Goal: Task Accomplishment & Management: Use online tool/utility

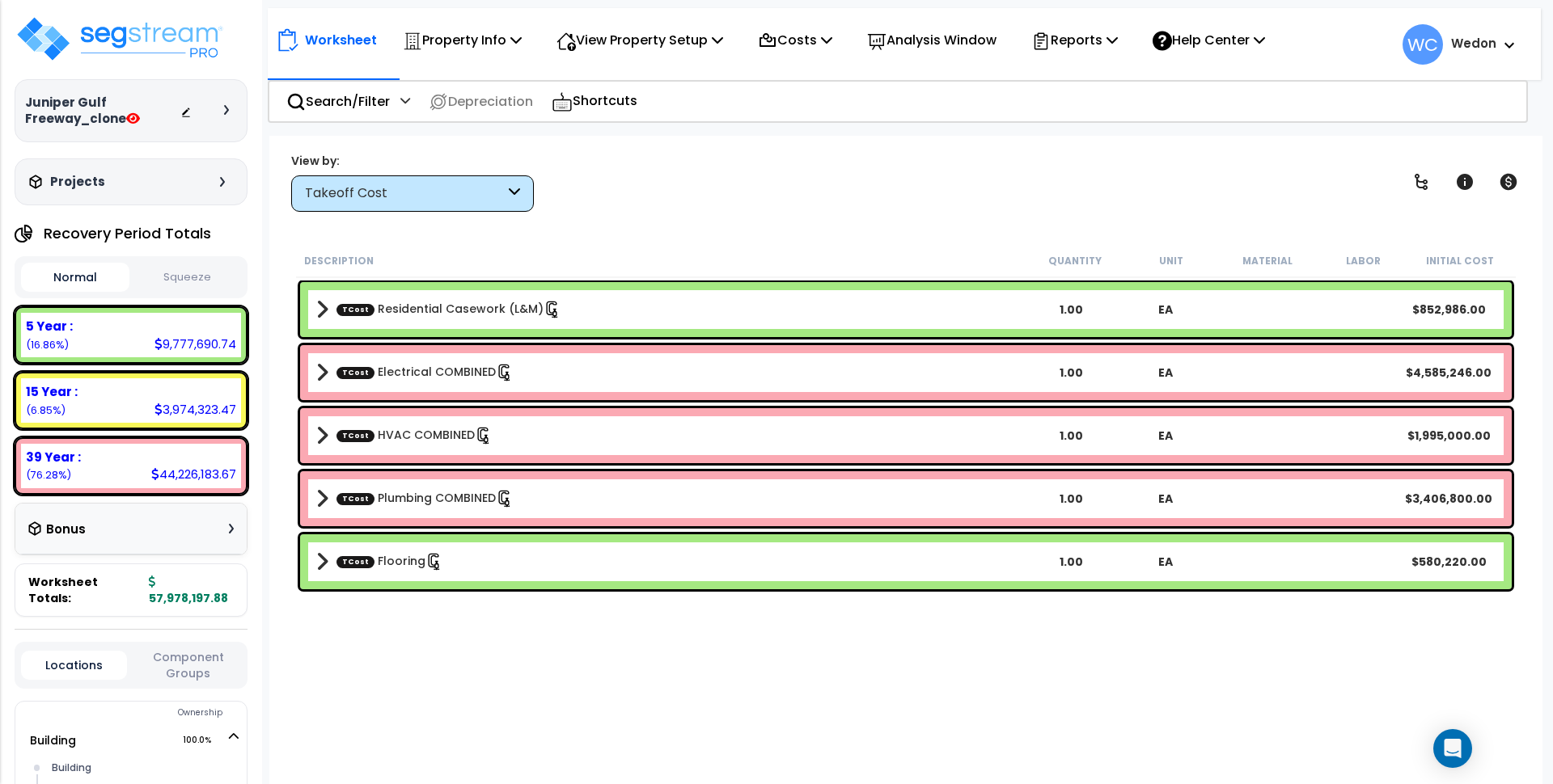
click at [182, 283] on button "Squeeze" at bounding box center [187, 277] width 108 height 28
click at [439, 184] on div "Takeoff Cost" at bounding box center [405, 193] width 200 height 19
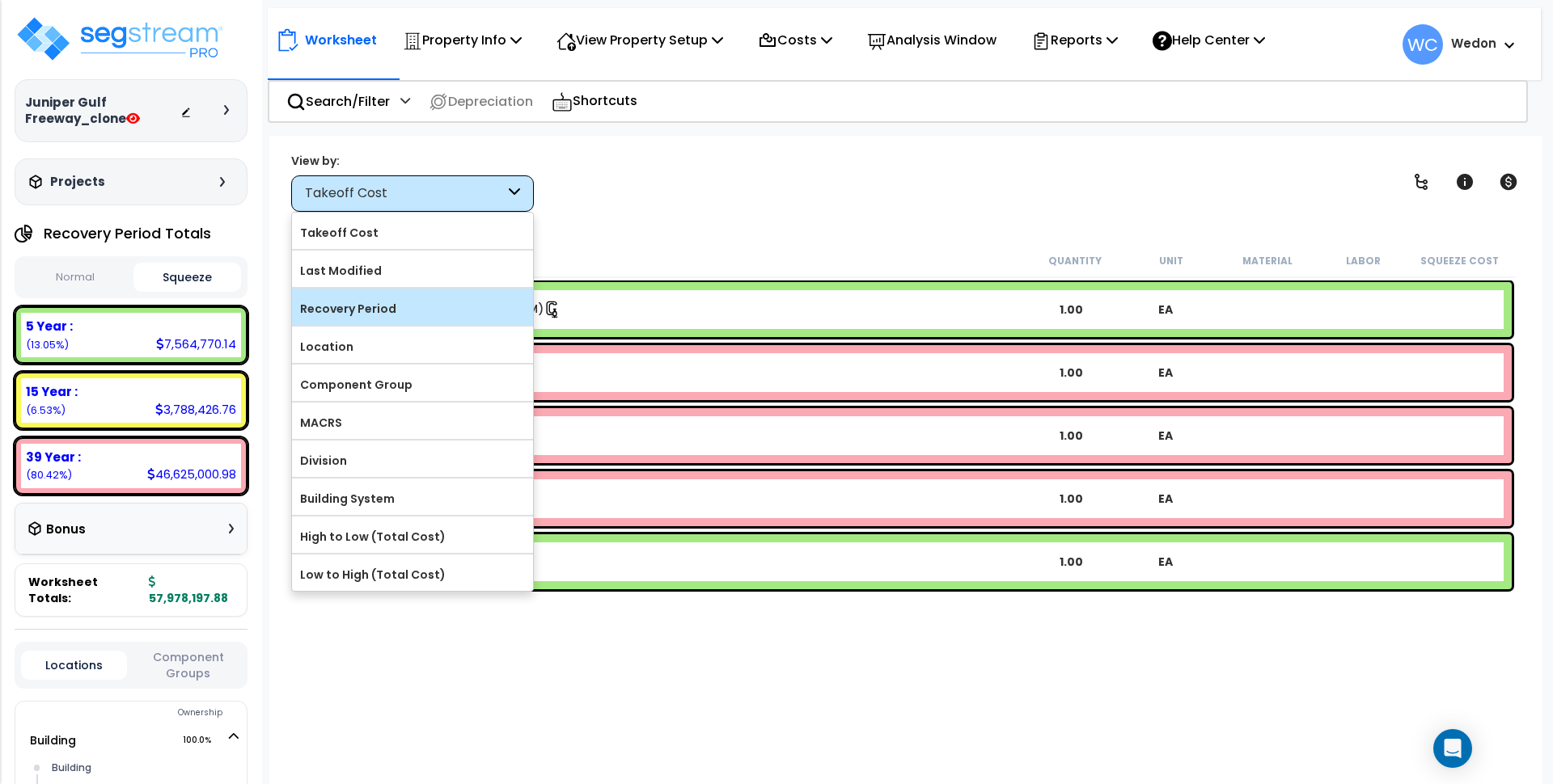
click at [391, 304] on label "Recovery Period" at bounding box center [412, 308] width 241 height 24
click at [0, 0] on input "Recovery Period" at bounding box center [0, 0] width 0 height 0
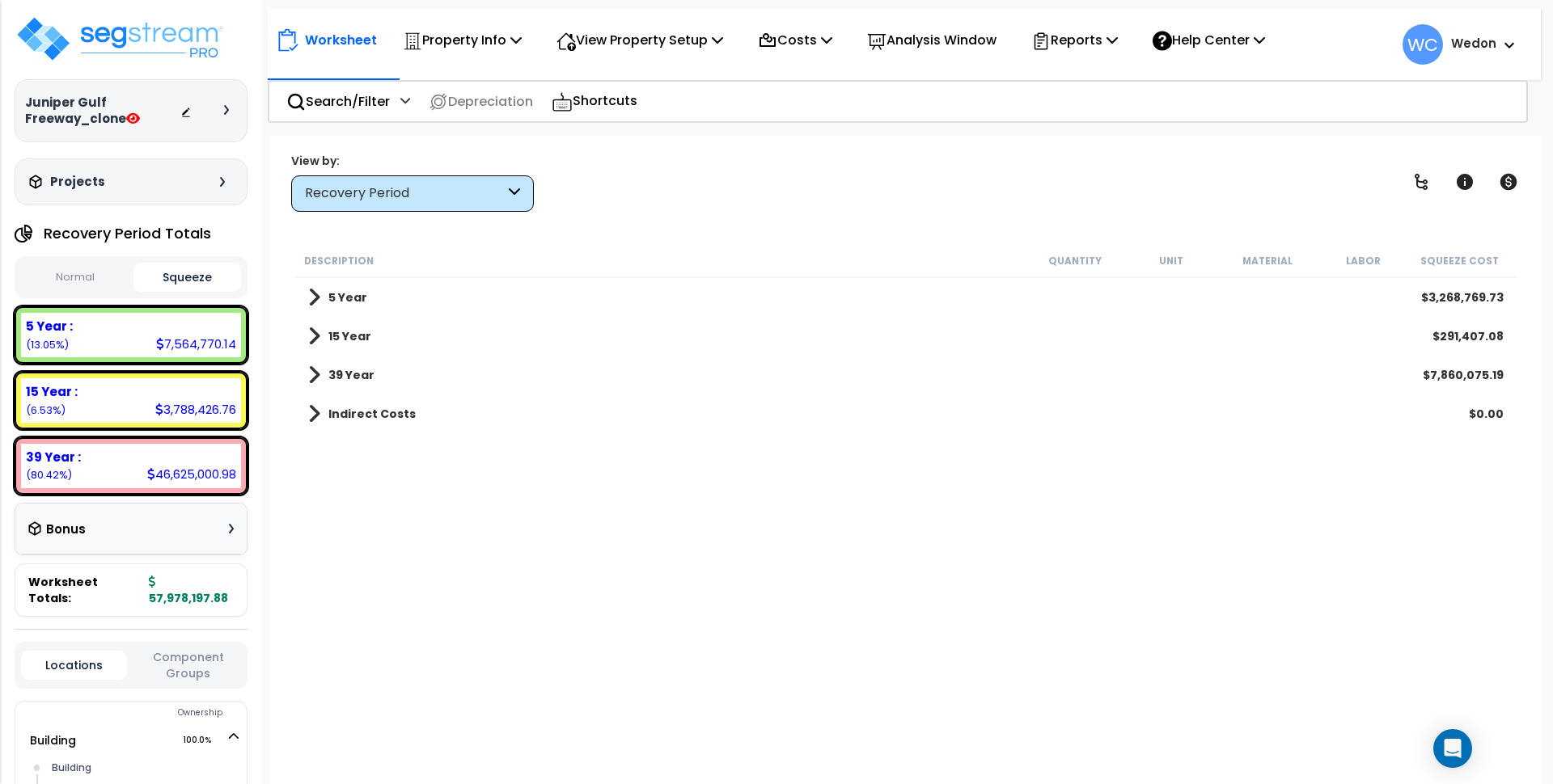
click at [141, 464] on div "39 Year :" at bounding box center [132, 456] width 211 height 17
click at [365, 373] on b "39 Year" at bounding box center [351, 375] width 46 height 17
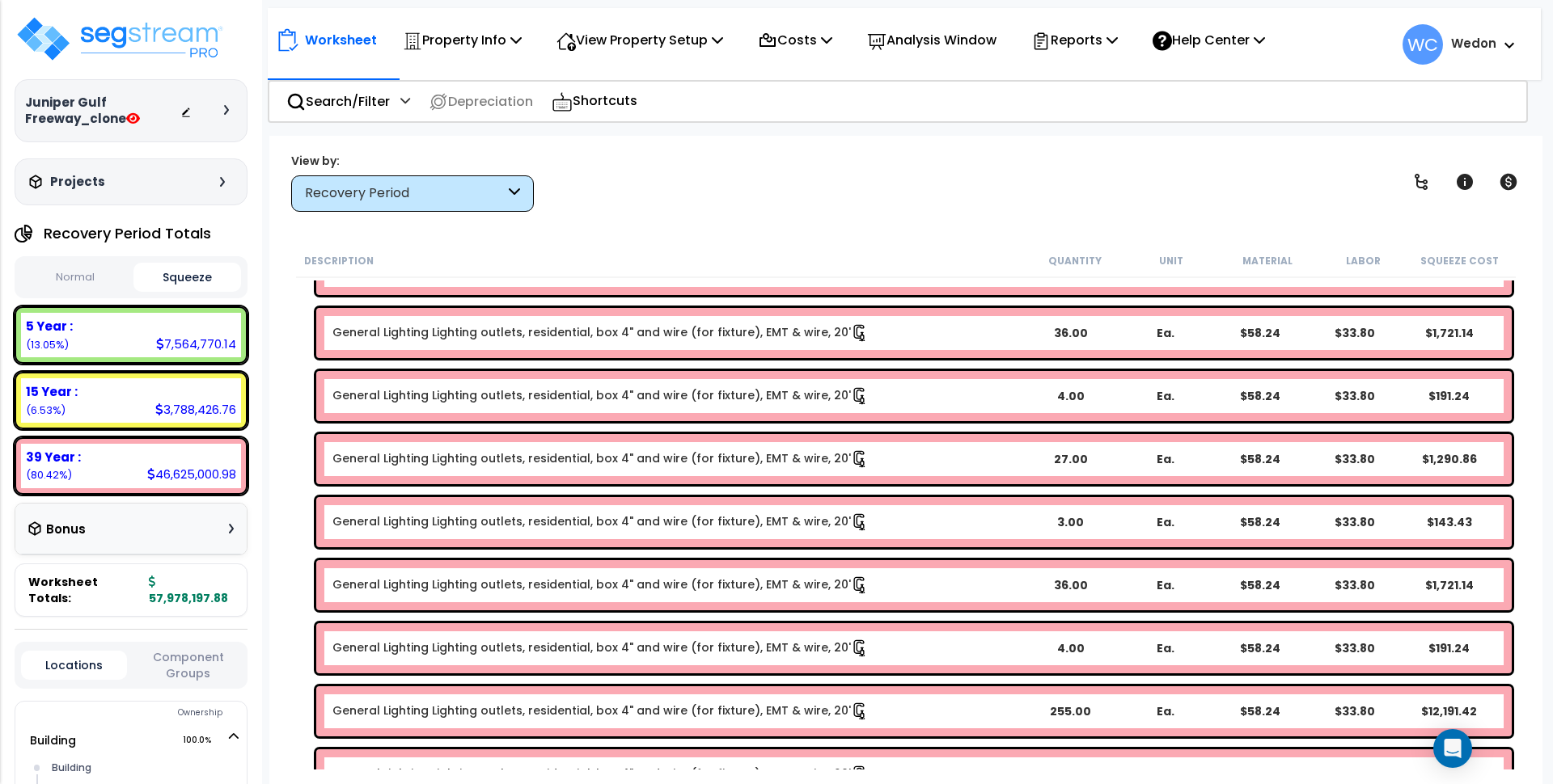
scroll to position [8220, 0]
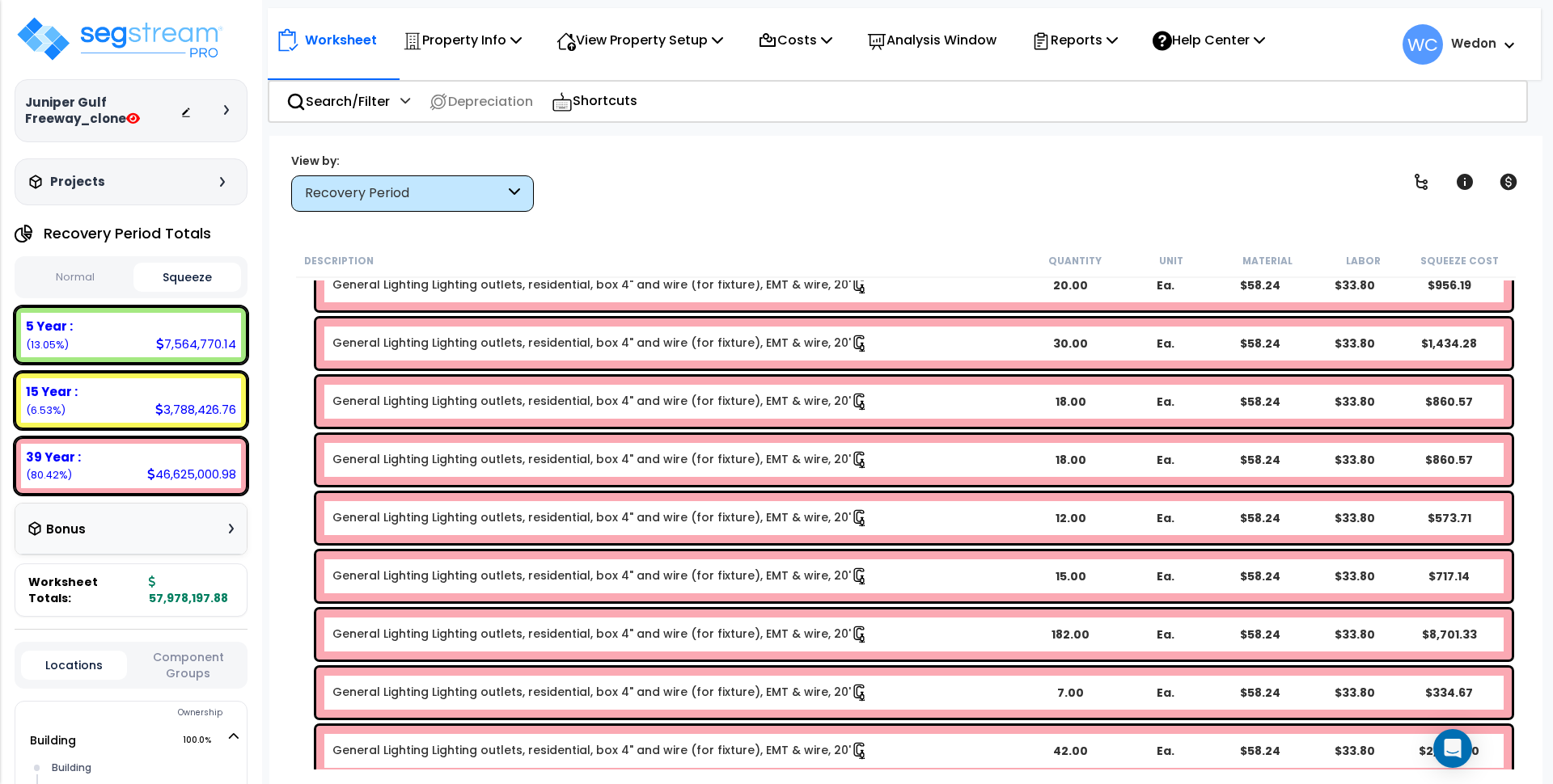
click at [452, 189] on div "Recovery Period" at bounding box center [405, 193] width 200 height 19
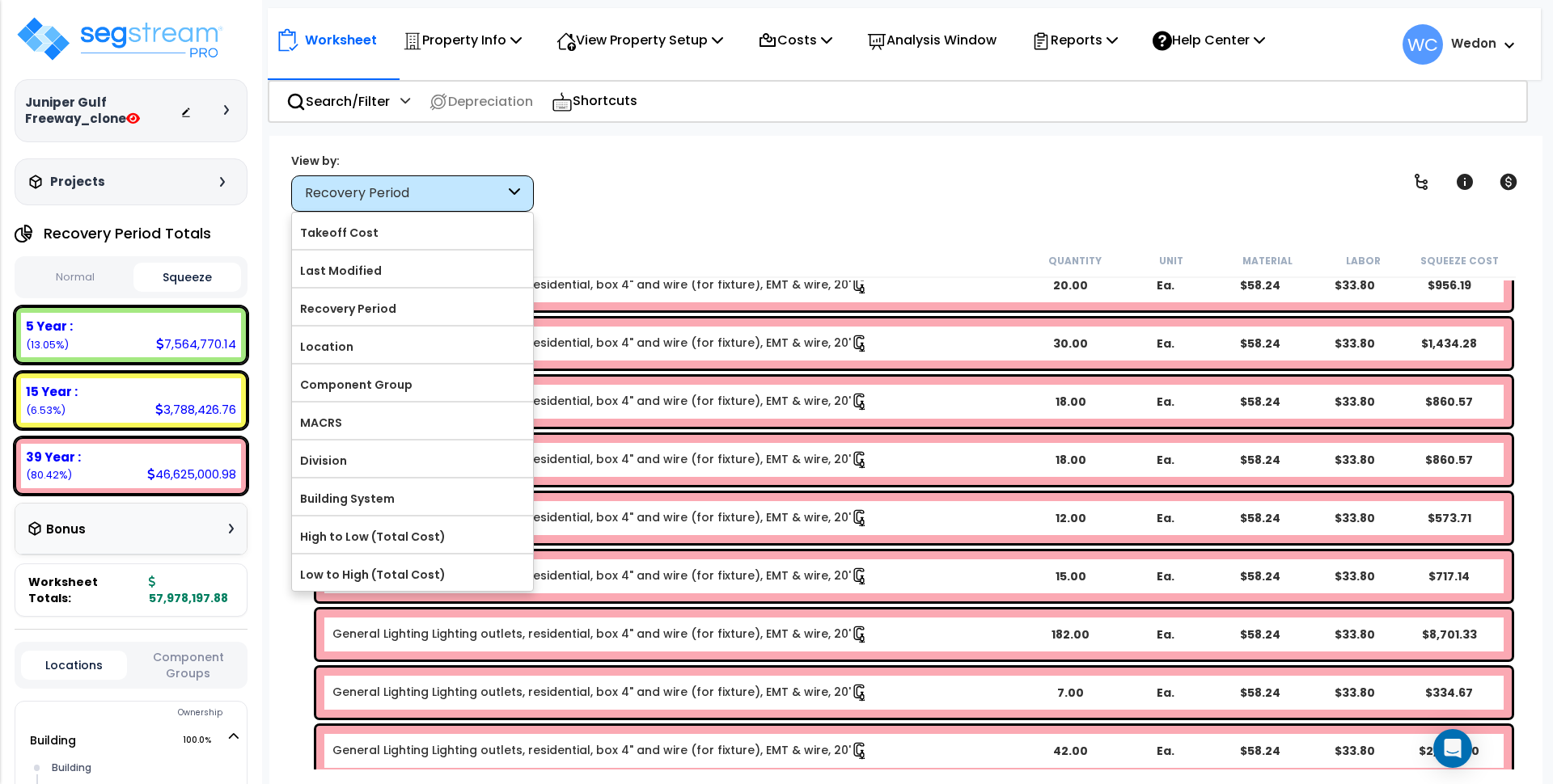
click at [452, 189] on div "Recovery Period" at bounding box center [405, 193] width 200 height 19
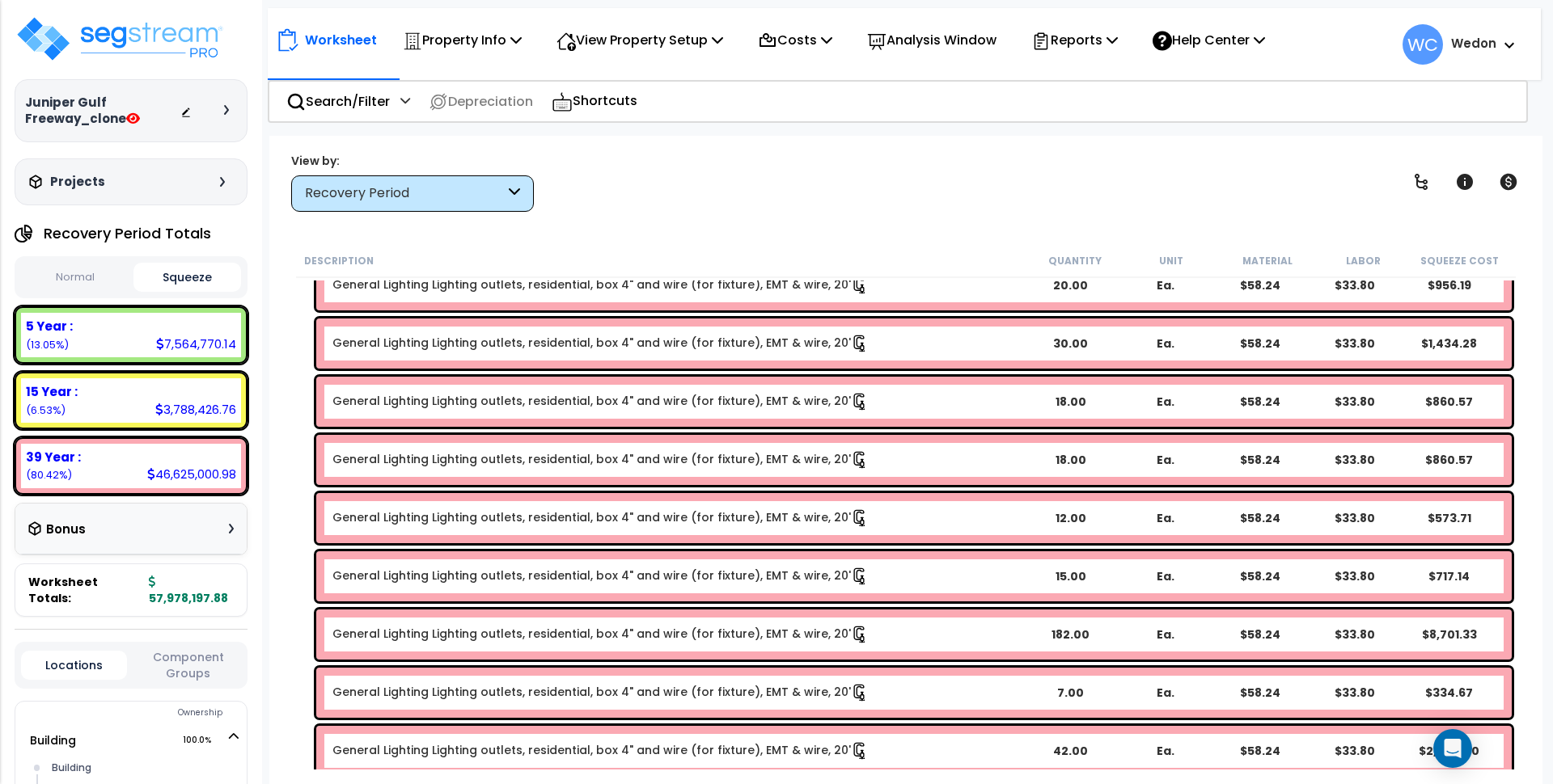
click at [486, 184] on div "Recovery Period" at bounding box center [405, 193] width 200 height 19
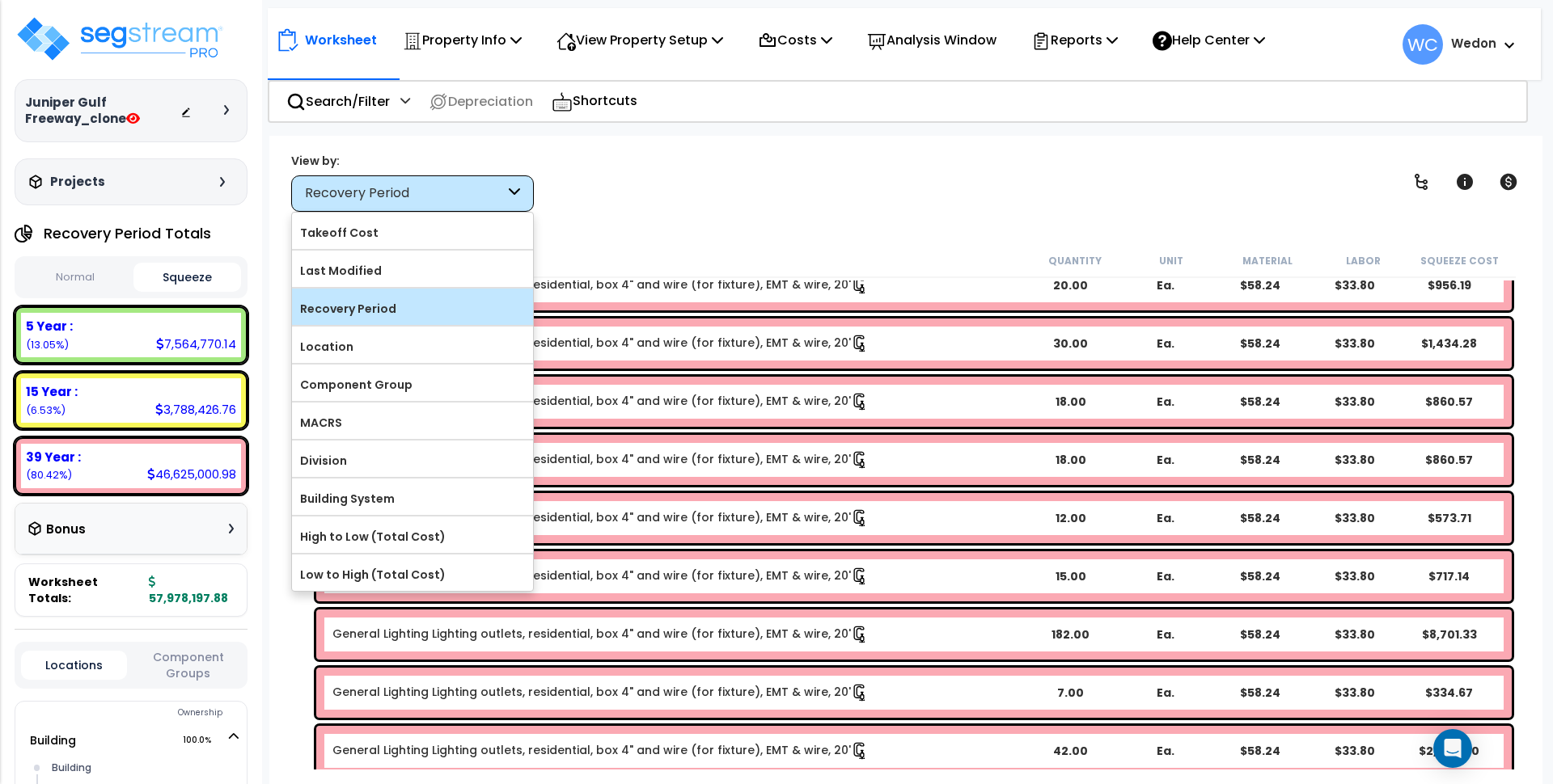
click at [408, 310] on label "Recovery Period" at bounding box center [412, 308] width 241 height 24
click at [0, 0] on input "Recovery Period" at bounding box center [0, 0] width 0 height 0
click at [407, 307] on label "Recovery Period" at bounding box center [412, 308] width 241 height 24
click at [0, 0] on input "Recovery Period" at bounding box center [0, 0] width 0 height 0
click at [761, 207] on div "View by: Recovery Period Takeoff Cost" at bounding box center [906, 181] width 1241 height 59
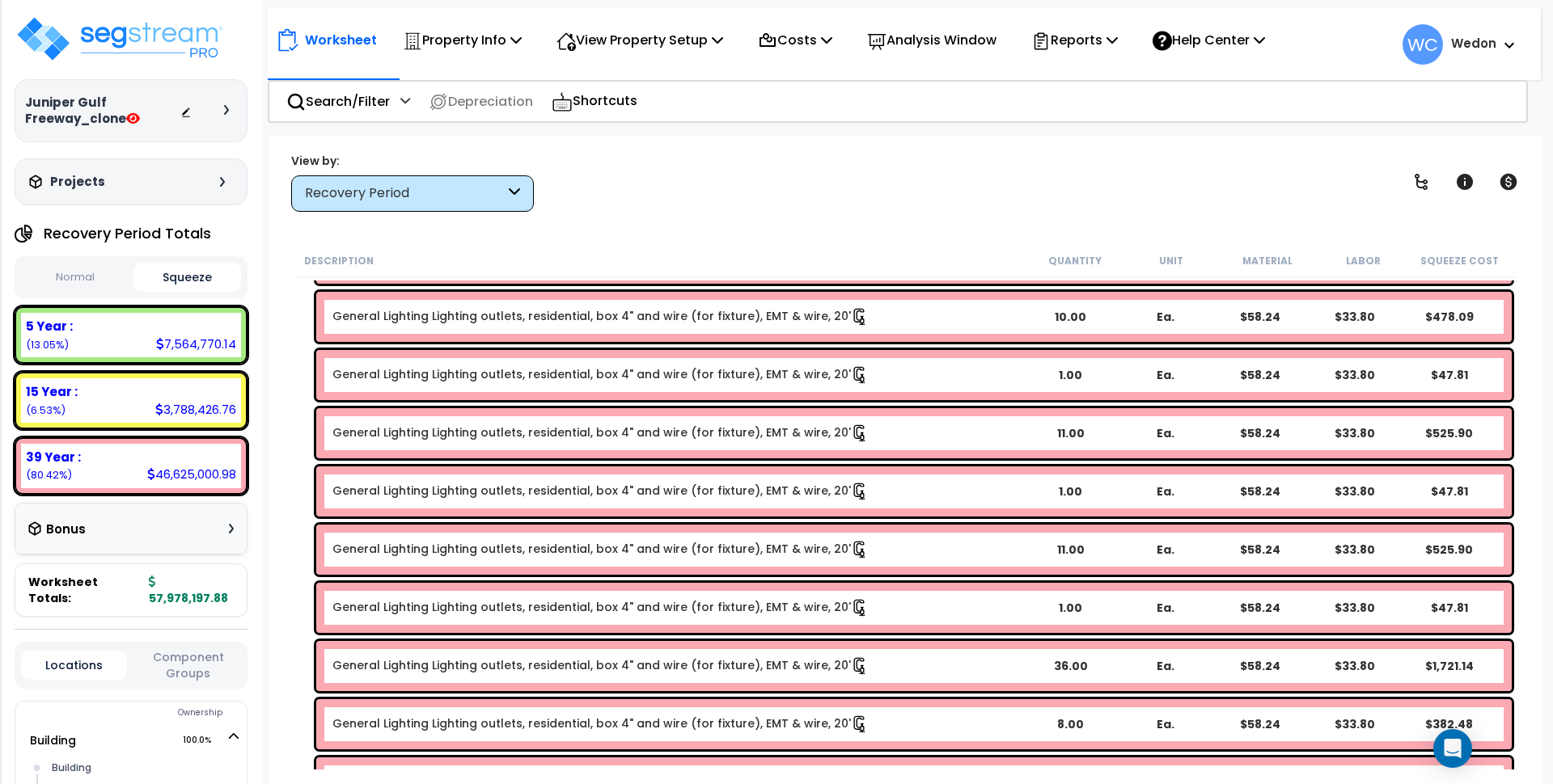
scroll to position [5997, 0]
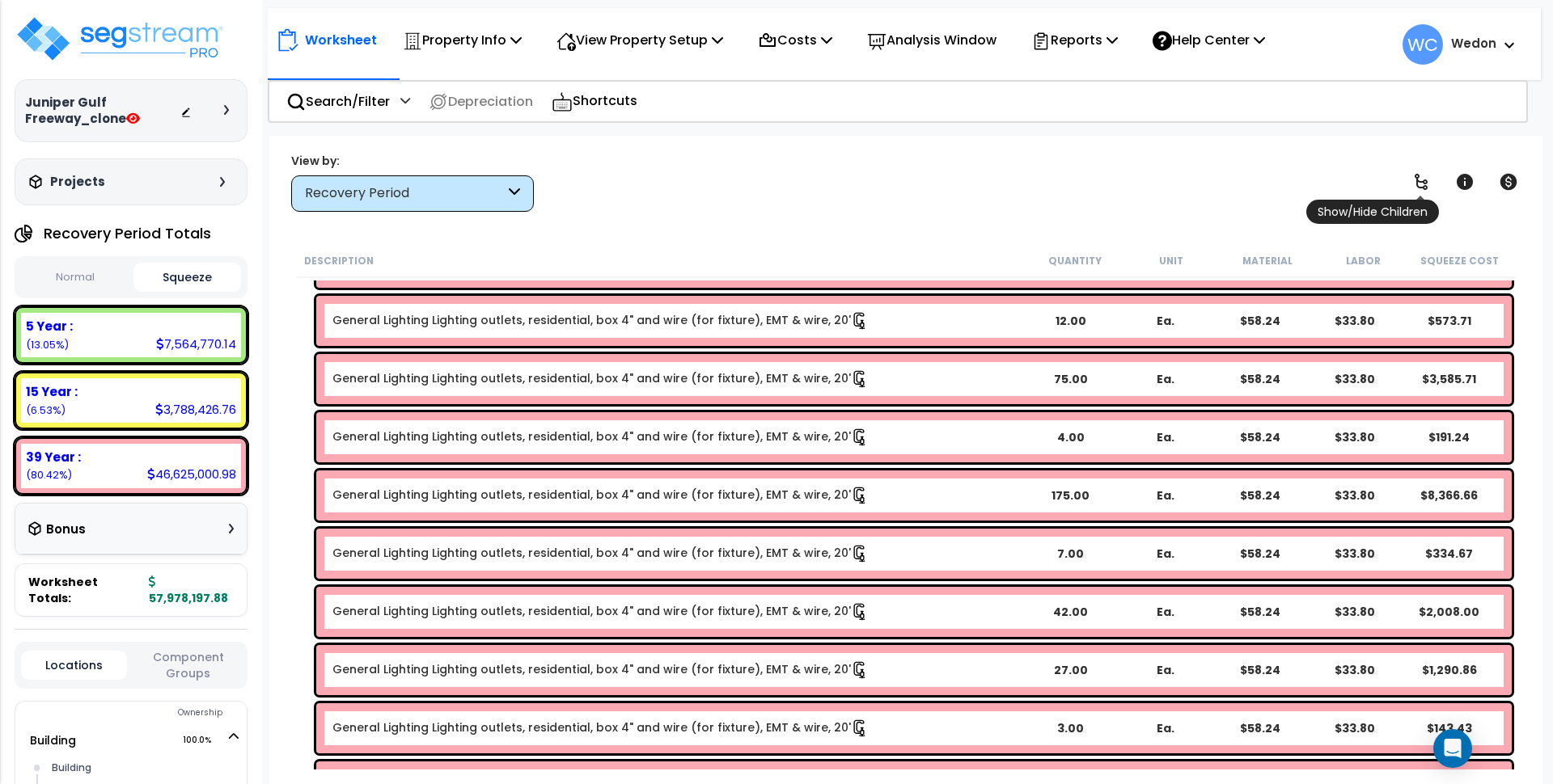
click at [1418, 179] on icon at bounding box center [1421, 181] width 13 height 17
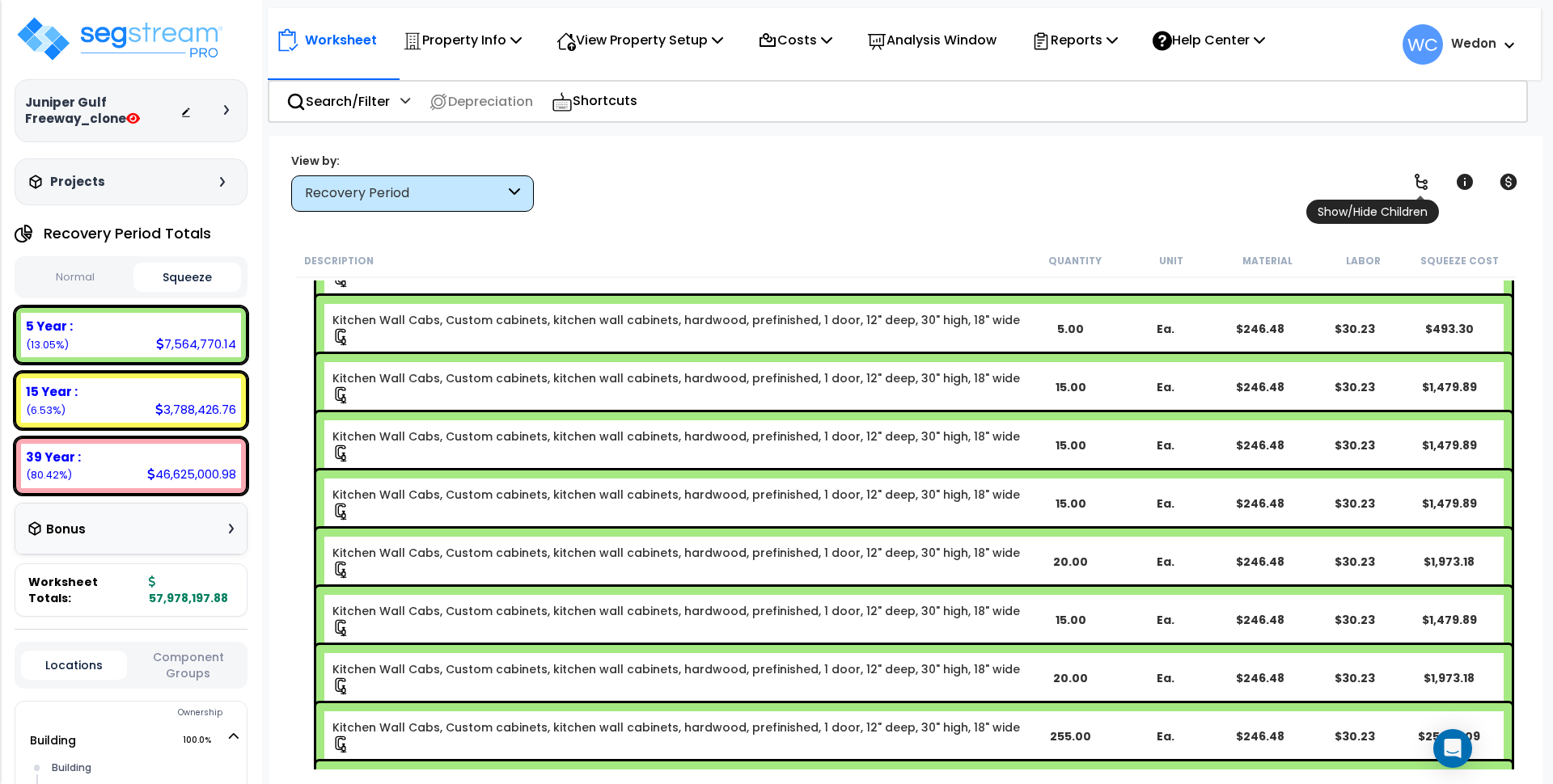
click at [1418, 179] on icon at bounding box center [1421, 181] width 13 height 17
click at [1422, 177] on icon at bounding box center [1421, 182] width 20 height 20
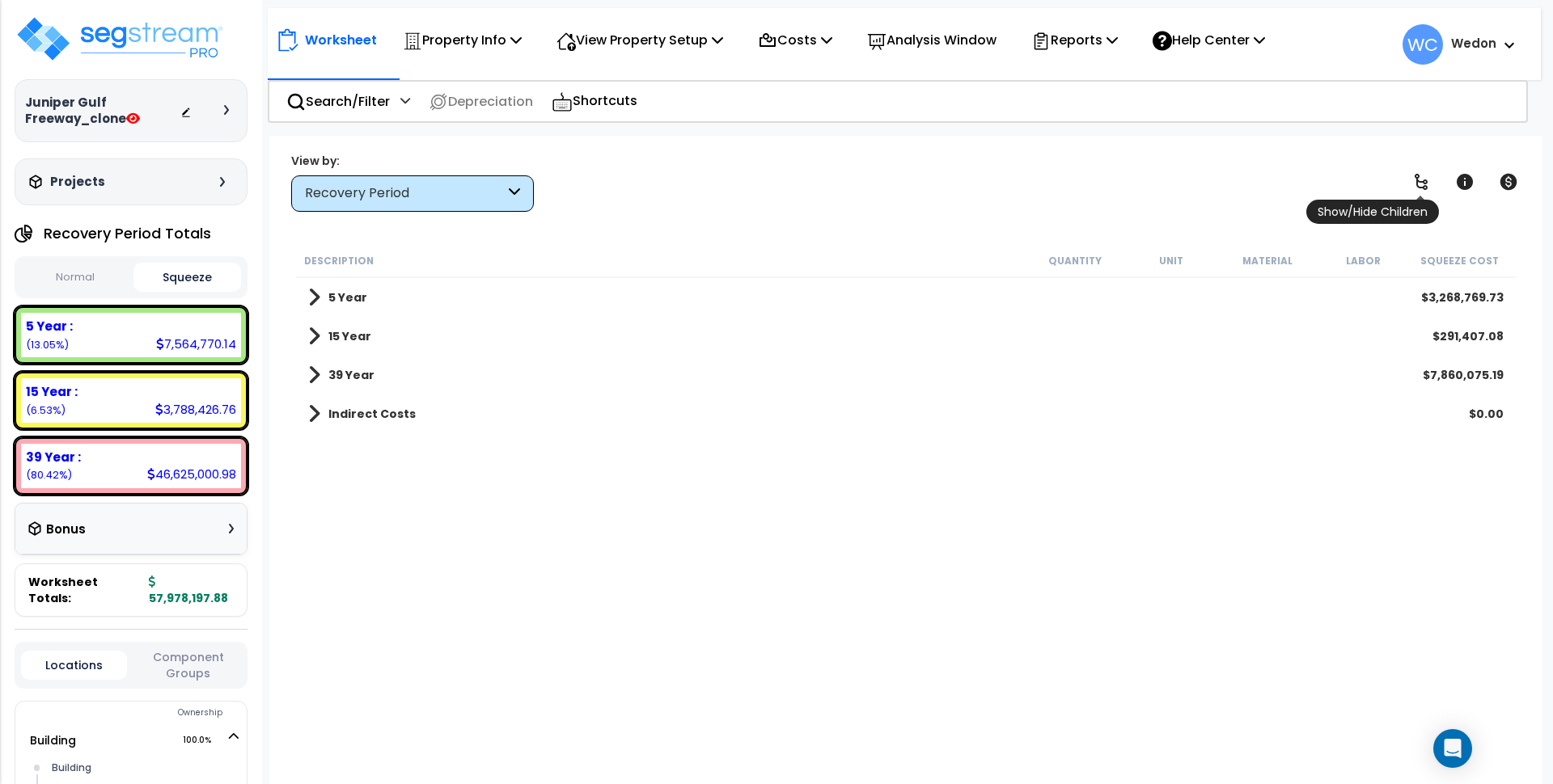
scroll to position [0, 0]
click at [92, 269] on button "Normal" at bounding box center [75, 277] width 108 height 28
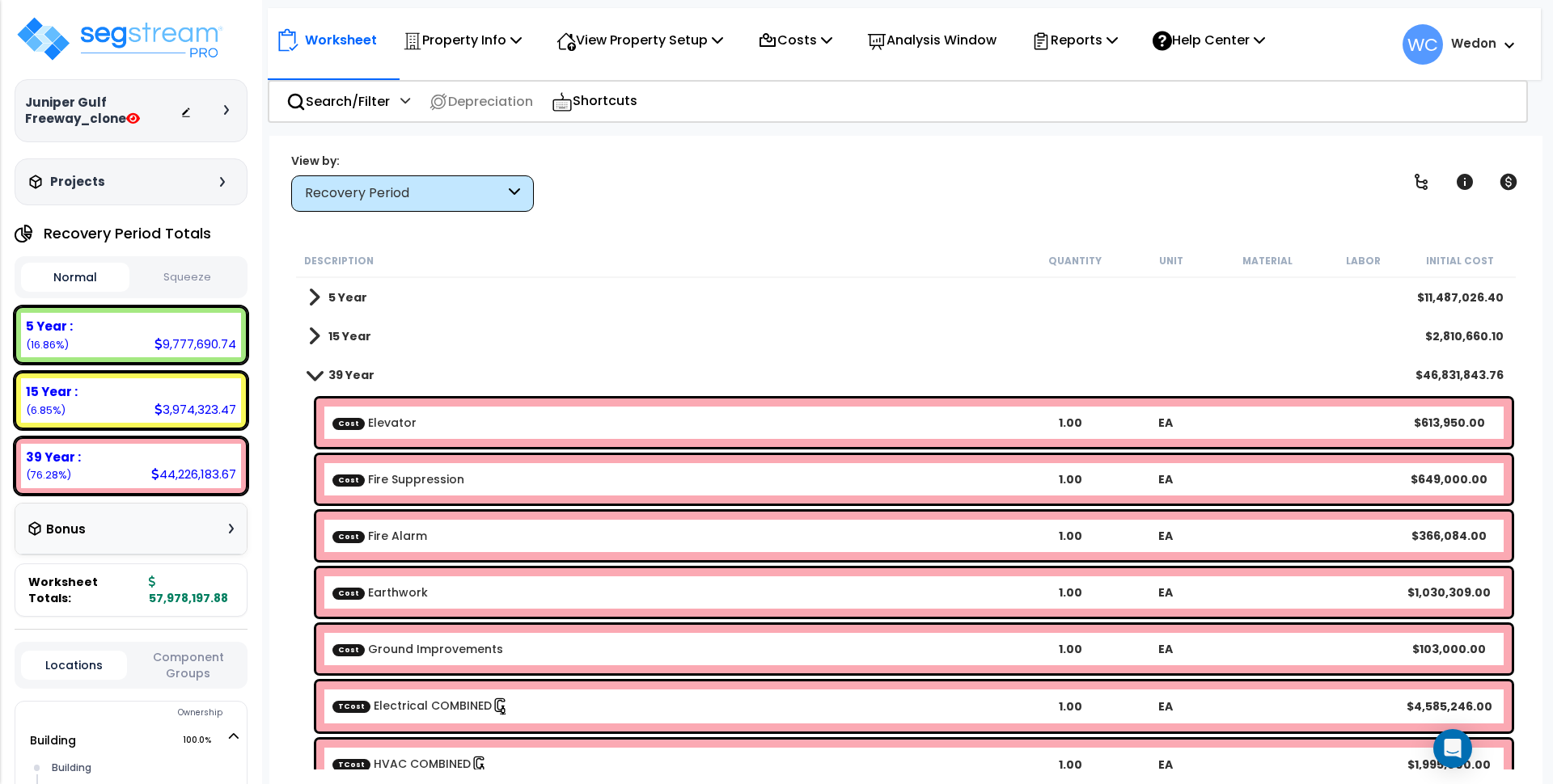
click at [184, 272] on button "Squeeze" at bounding box center [187, 277] width 108 height 28
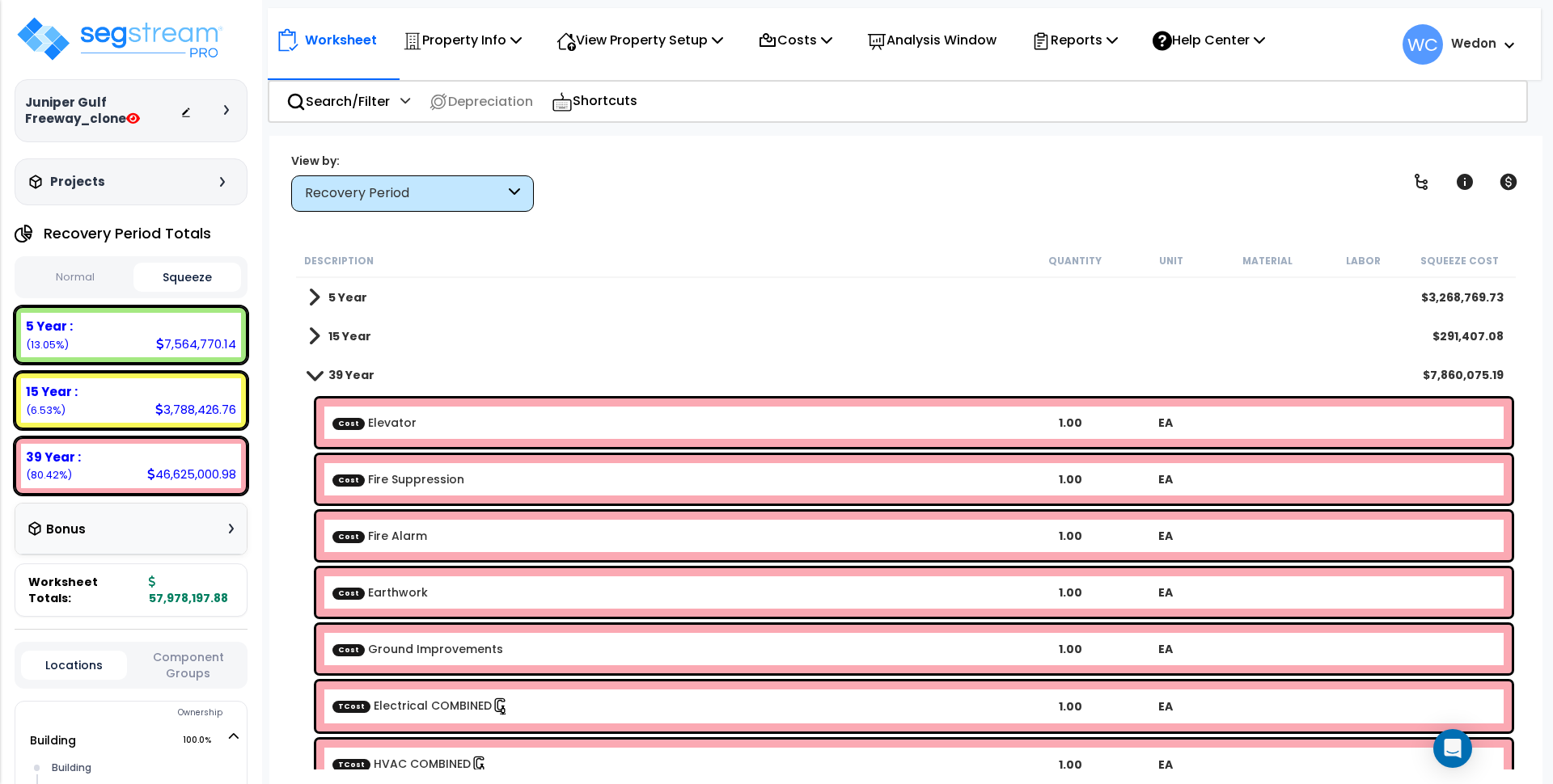
click at [75, 275] on button "Normal" at bounding box center [75, 277] width 108 height 28
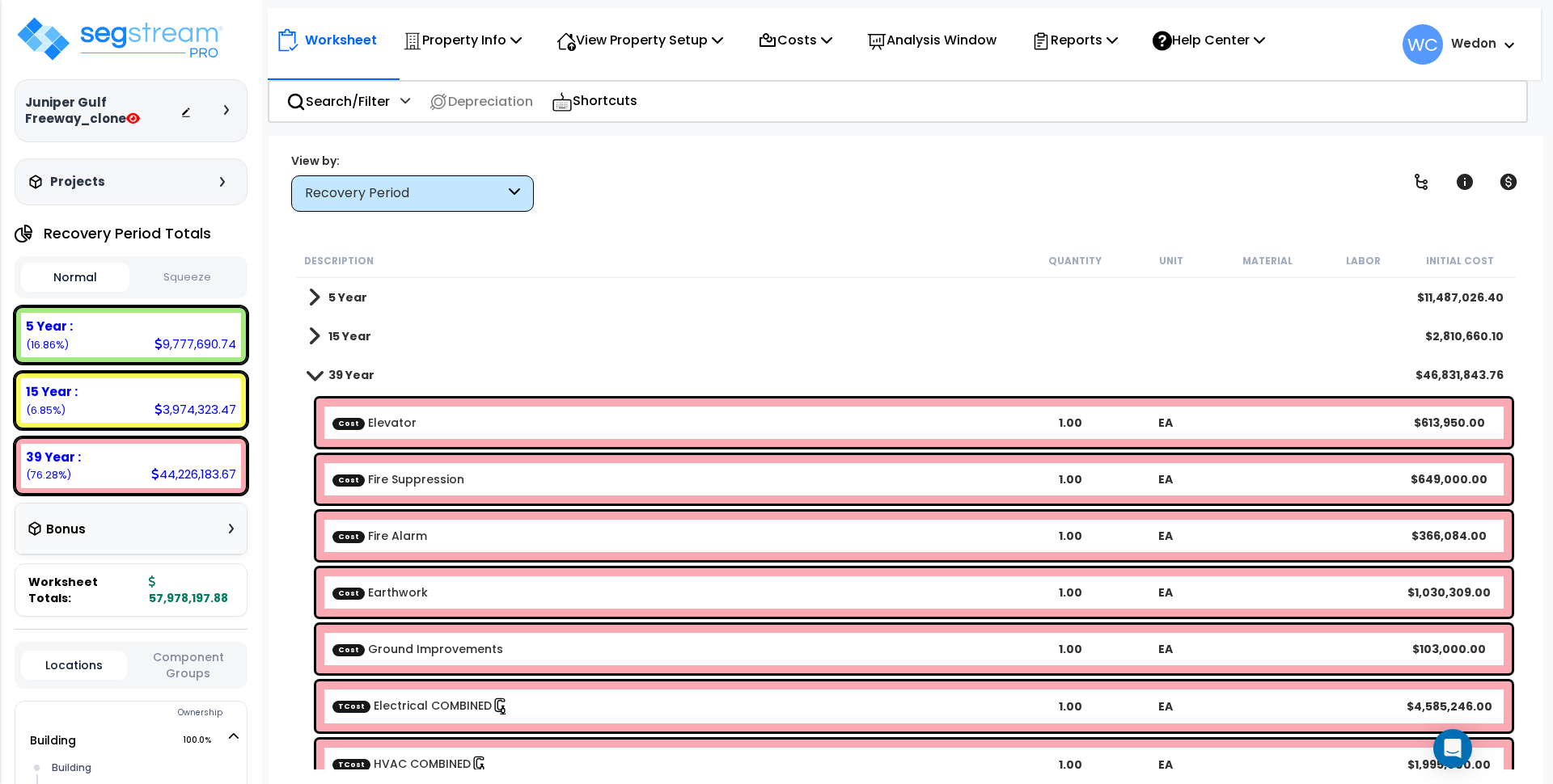
click at [174, 277] on button "Squeeze" at bounding box center [187, 277] width 108 height 28
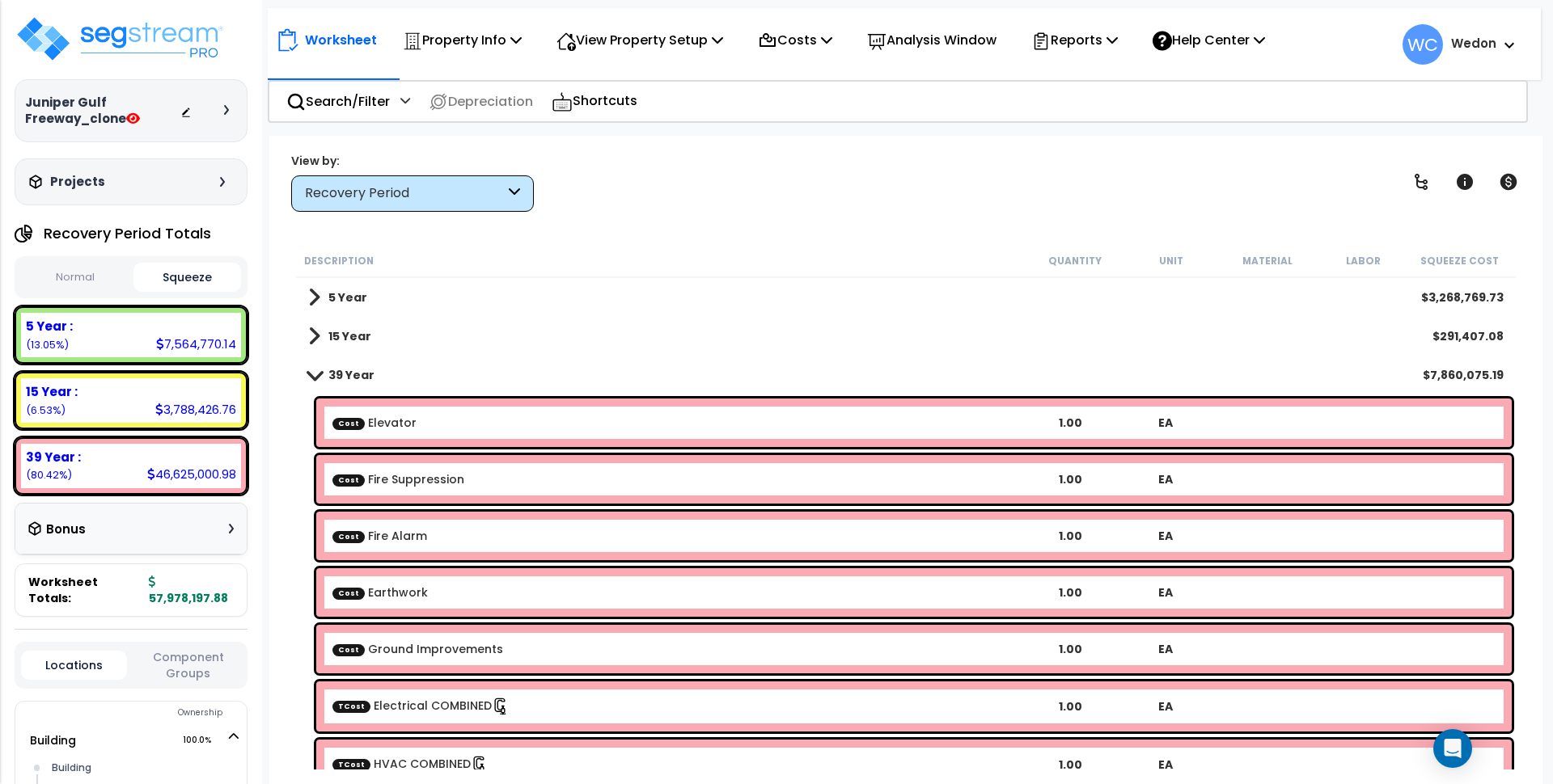
click at [353, 374] on b "39 Year" at bounding box center [351, 375] width 46 height 17
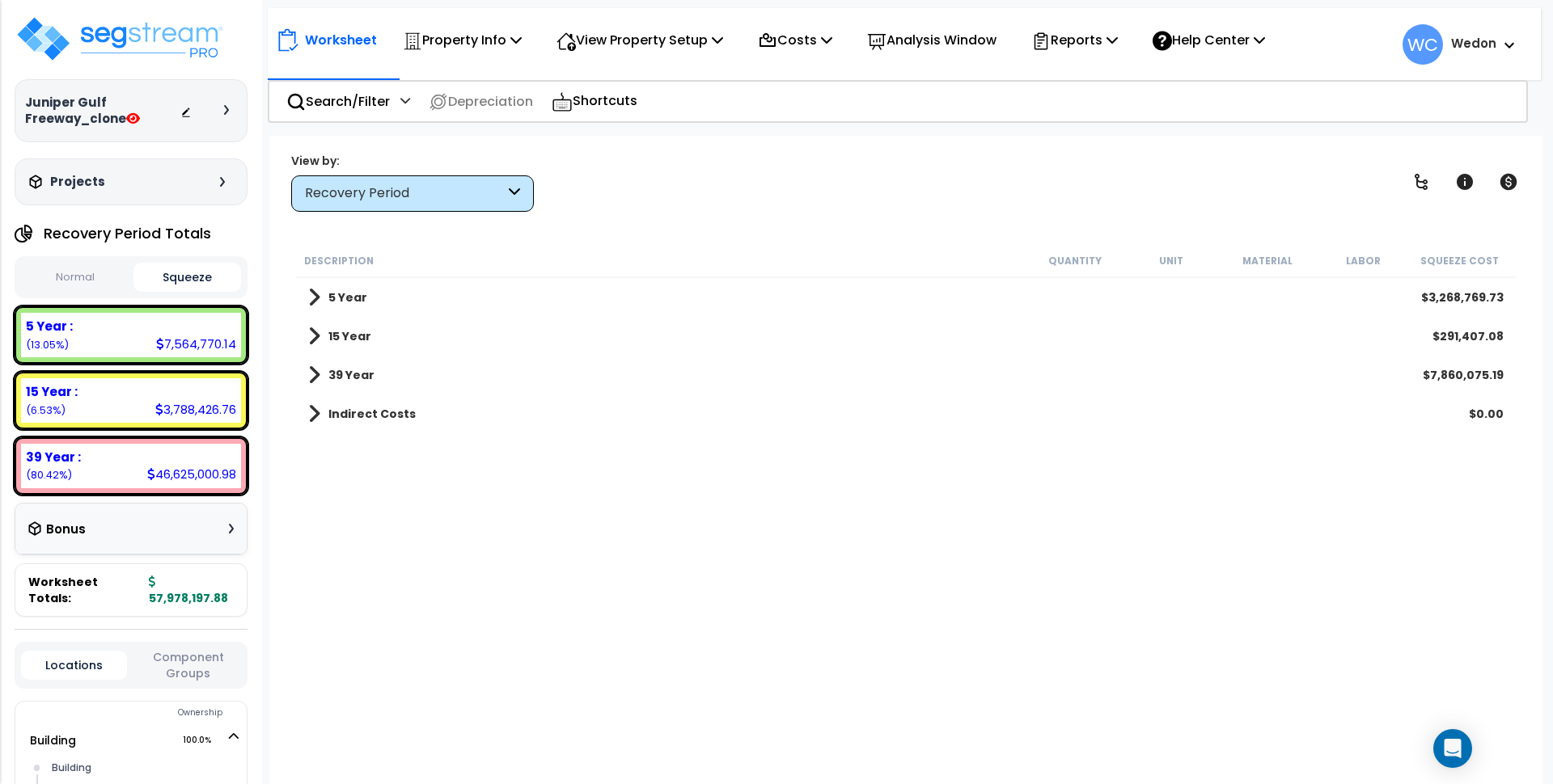
click at [330, 372] on b "39 Year" at bounding box center [351, 375] width 46 height 17
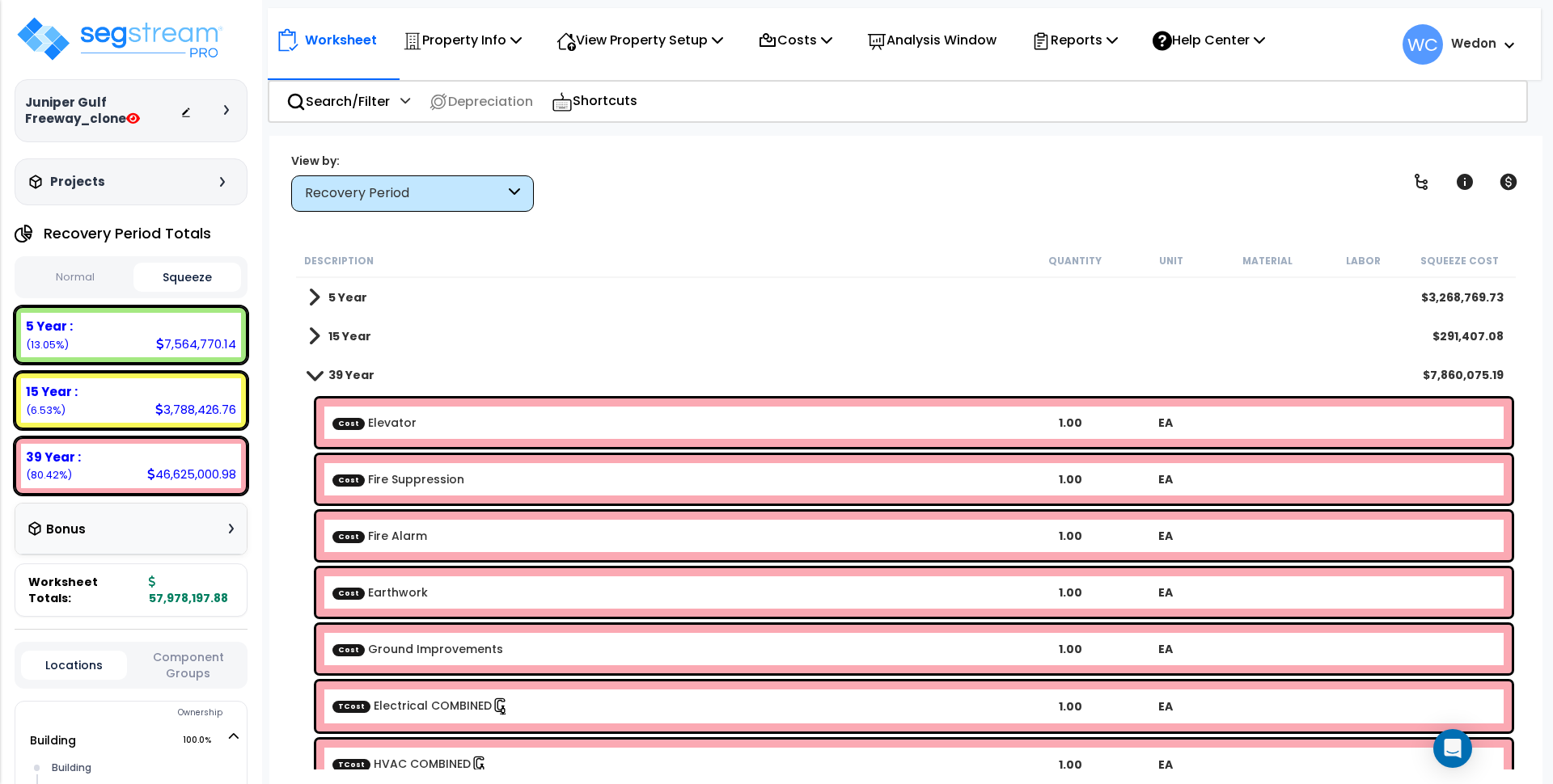
click at [330, 372] on b "39 Year" at bounding box center [351, 375] width 46 height 17
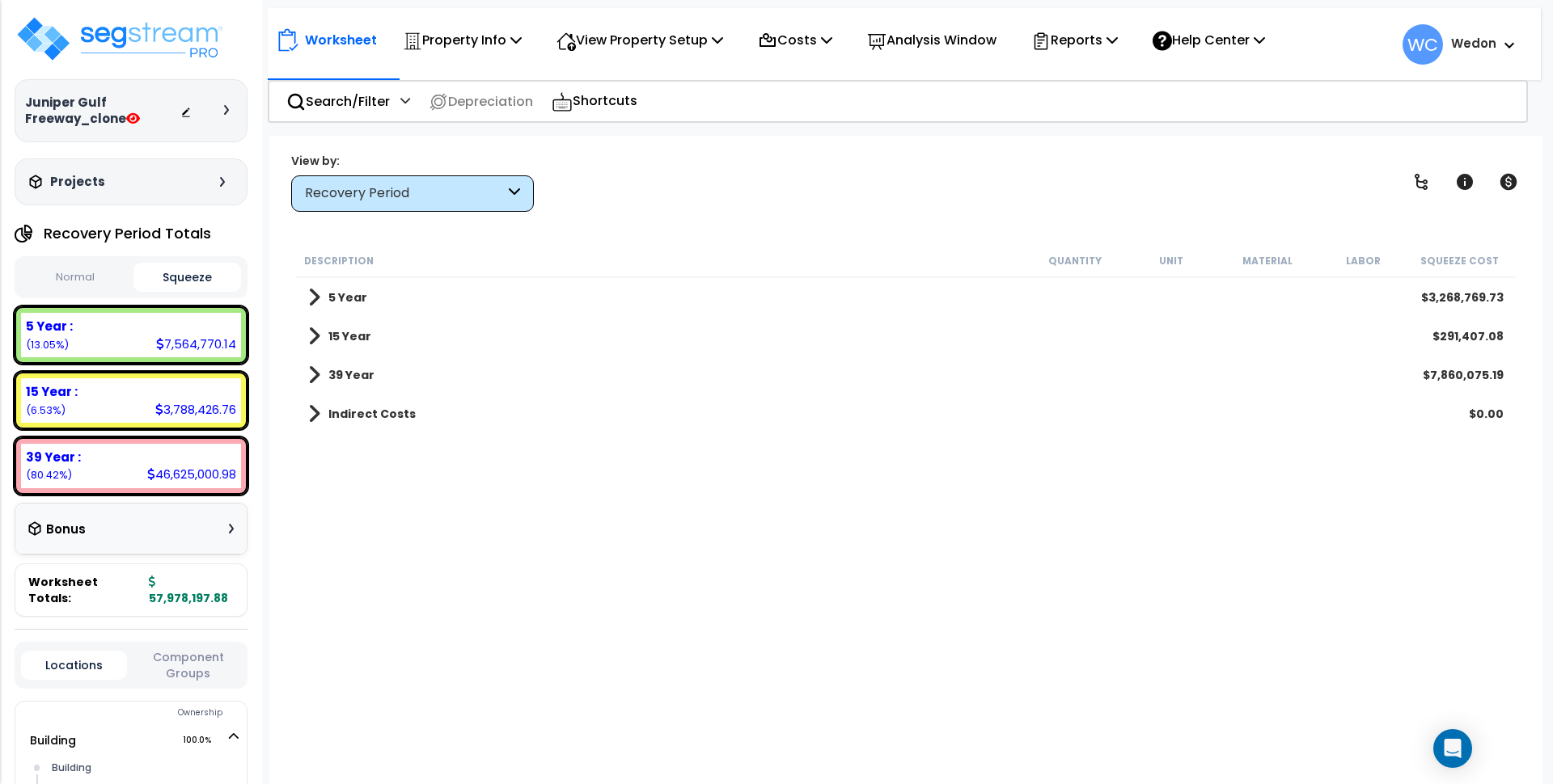
click at [92, 279] on button "Normal" at bounding box center [75, 277] width 108 height 28
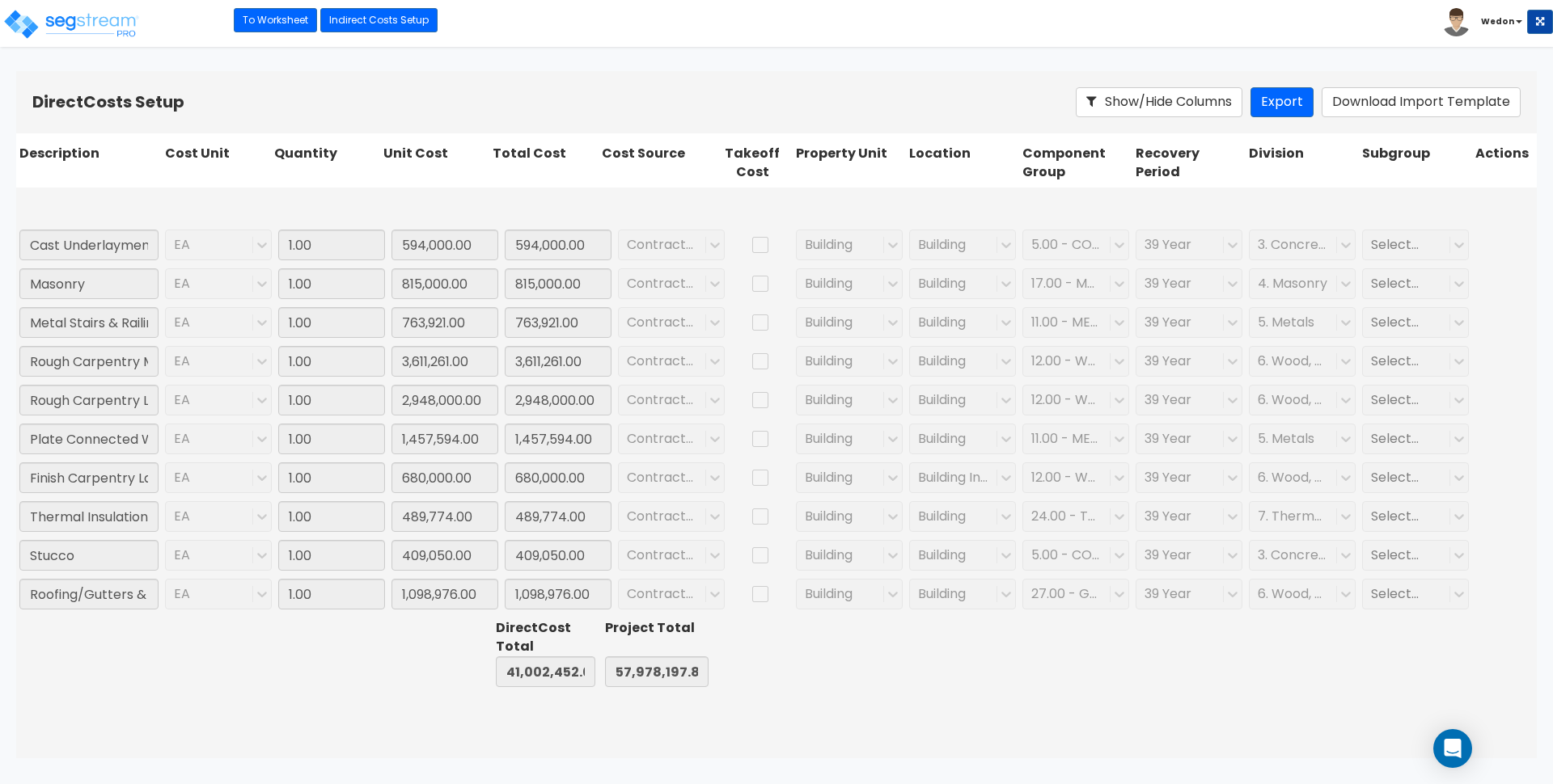
type input "1.00"
type input "364,330.00"
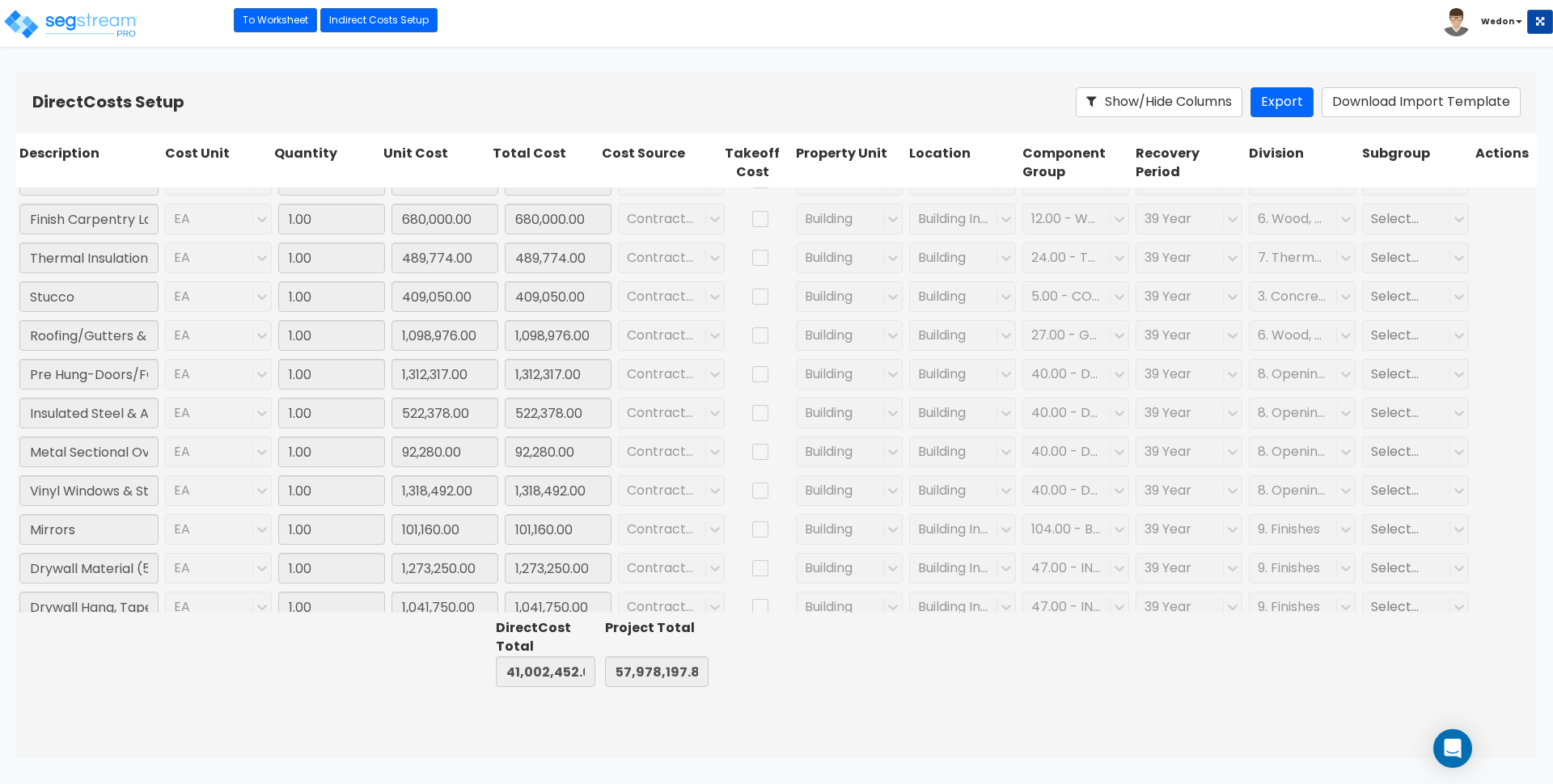
scroll to position [202, 0]
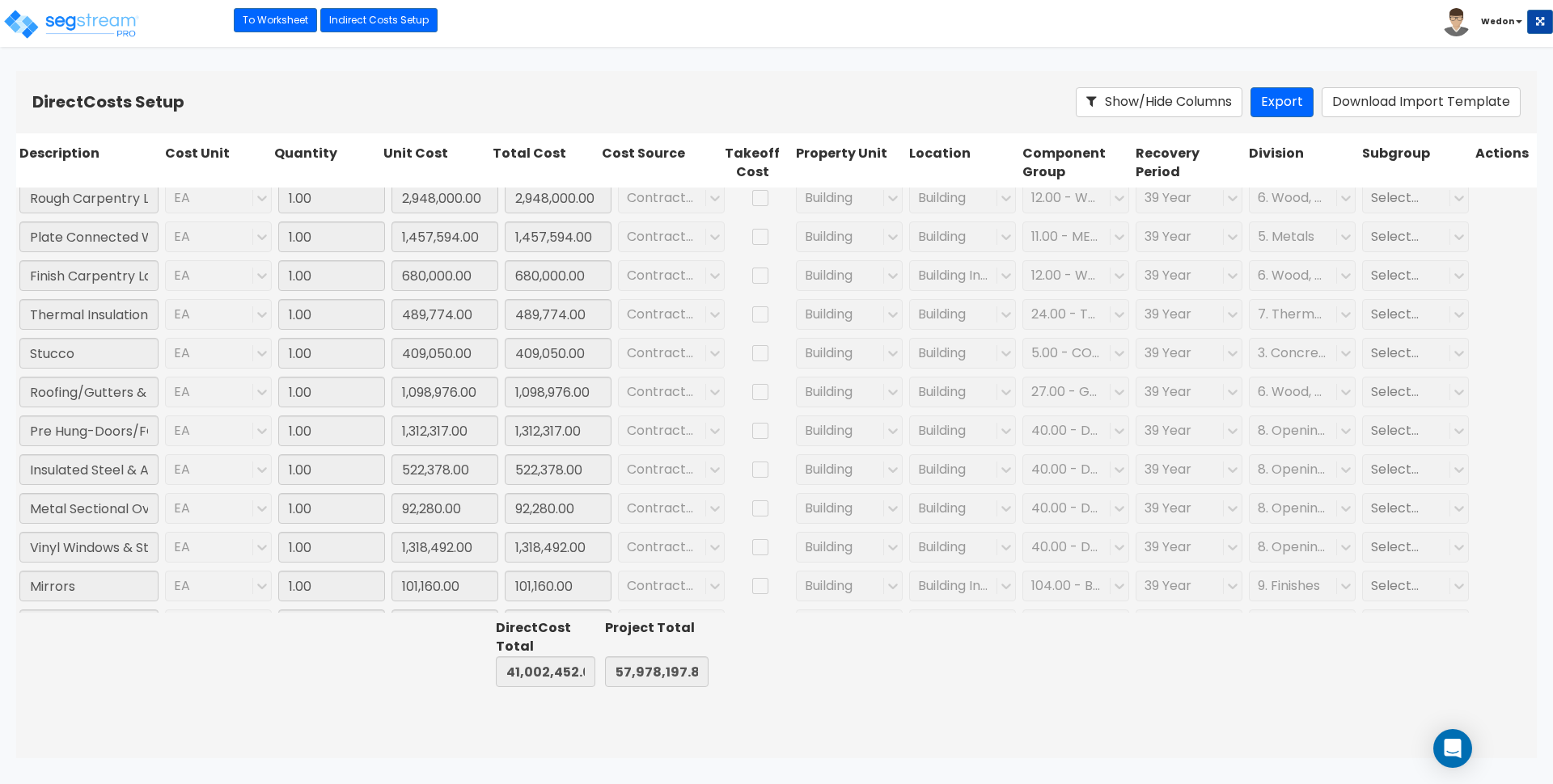
type input "1.00"
type input "763,921.00"
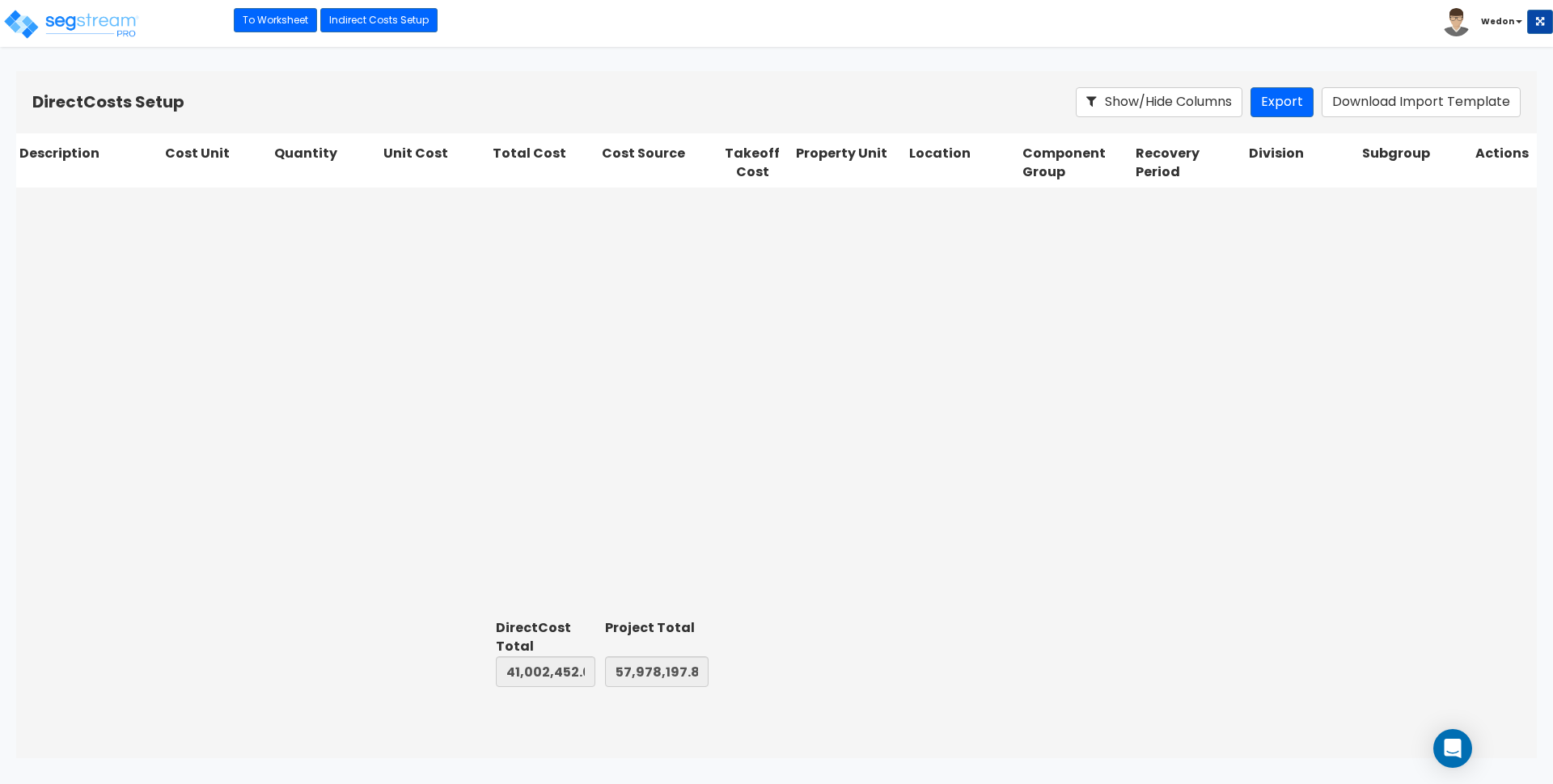
scroll to position [1249, 0]
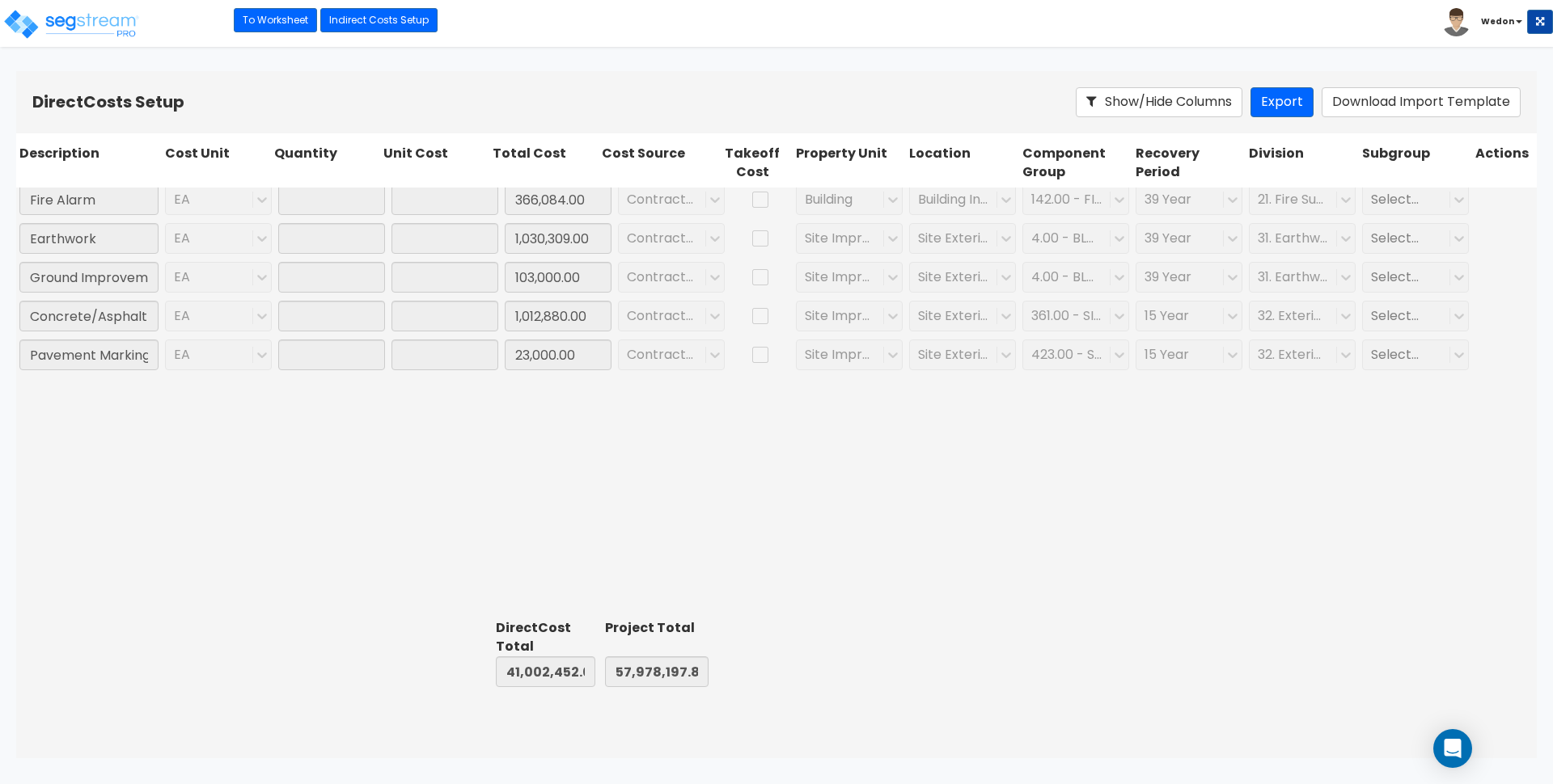
type input "1.00"
type input "649,000.00"
type input "1.00"
type input "366,084.00"
type input "1.00"
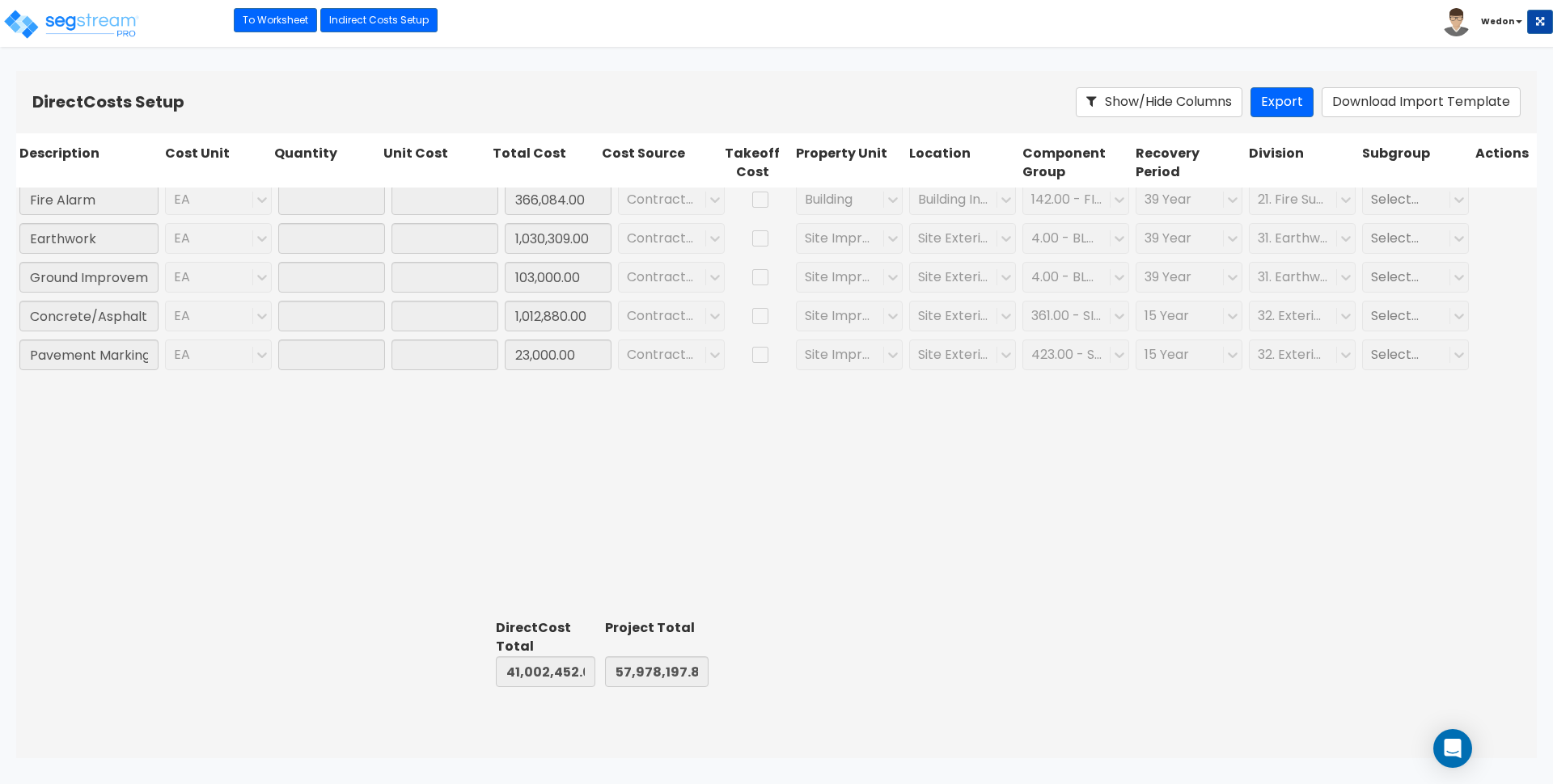
type input "1,030,309.00"
type input "1.00"
type input "103,000.00"
type input "1.00"
type input "1,012,880.00"
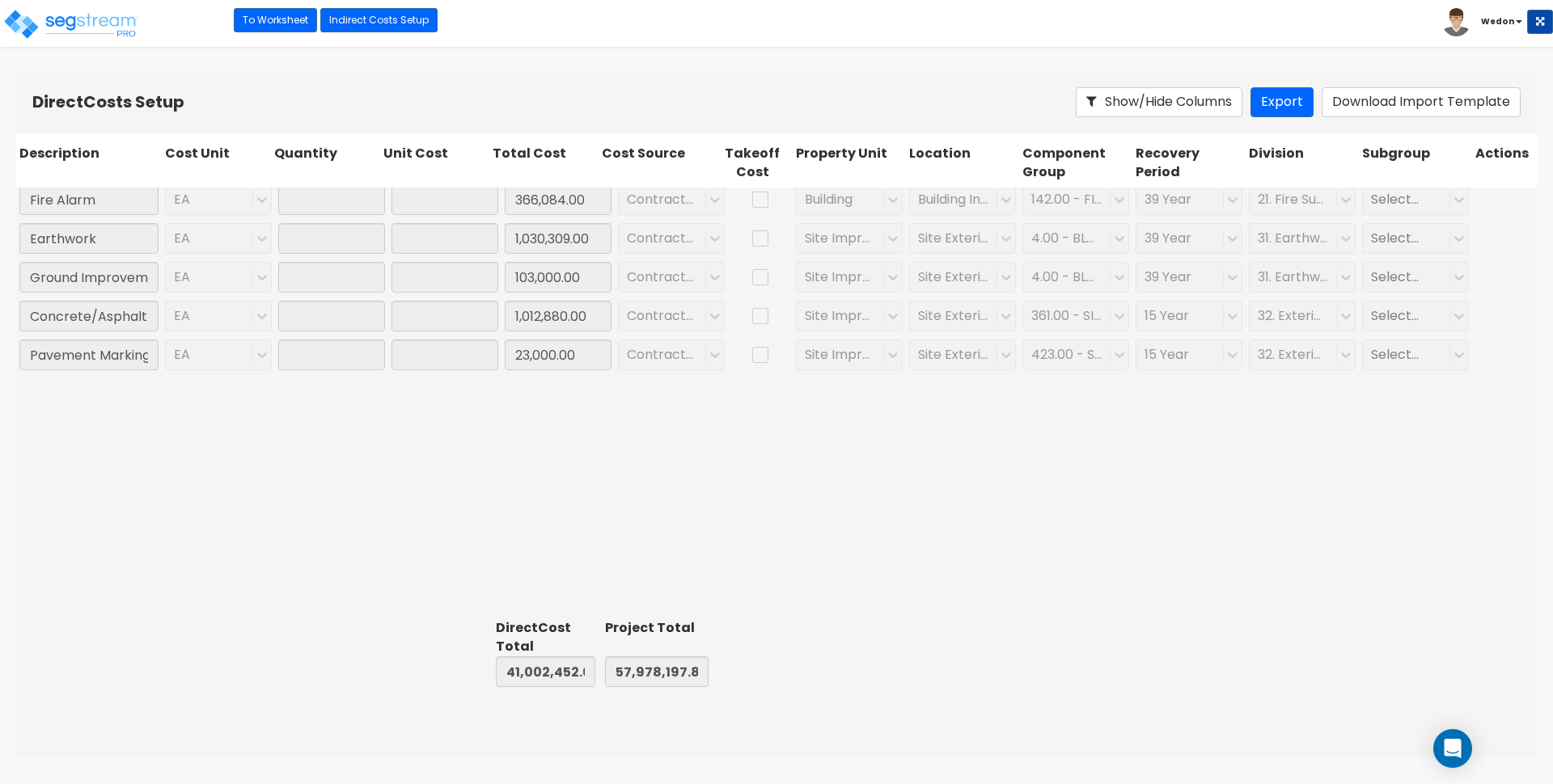
type input "1.00"
type input "23,000.00"
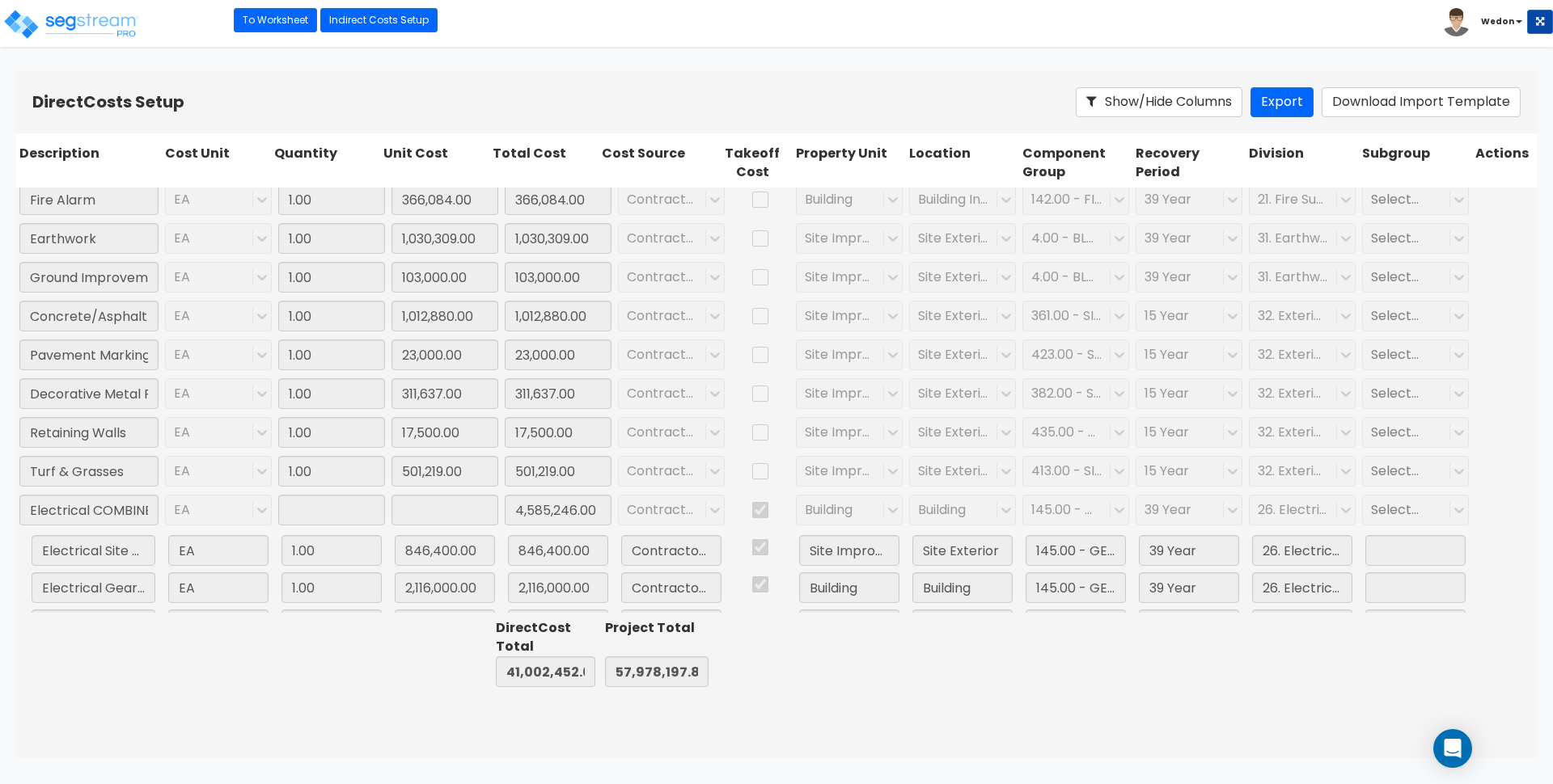
type input "1.00"
type input "4,585,246.00"
type input "1.00"
type input "1,995,000.00"
type input "1.00"
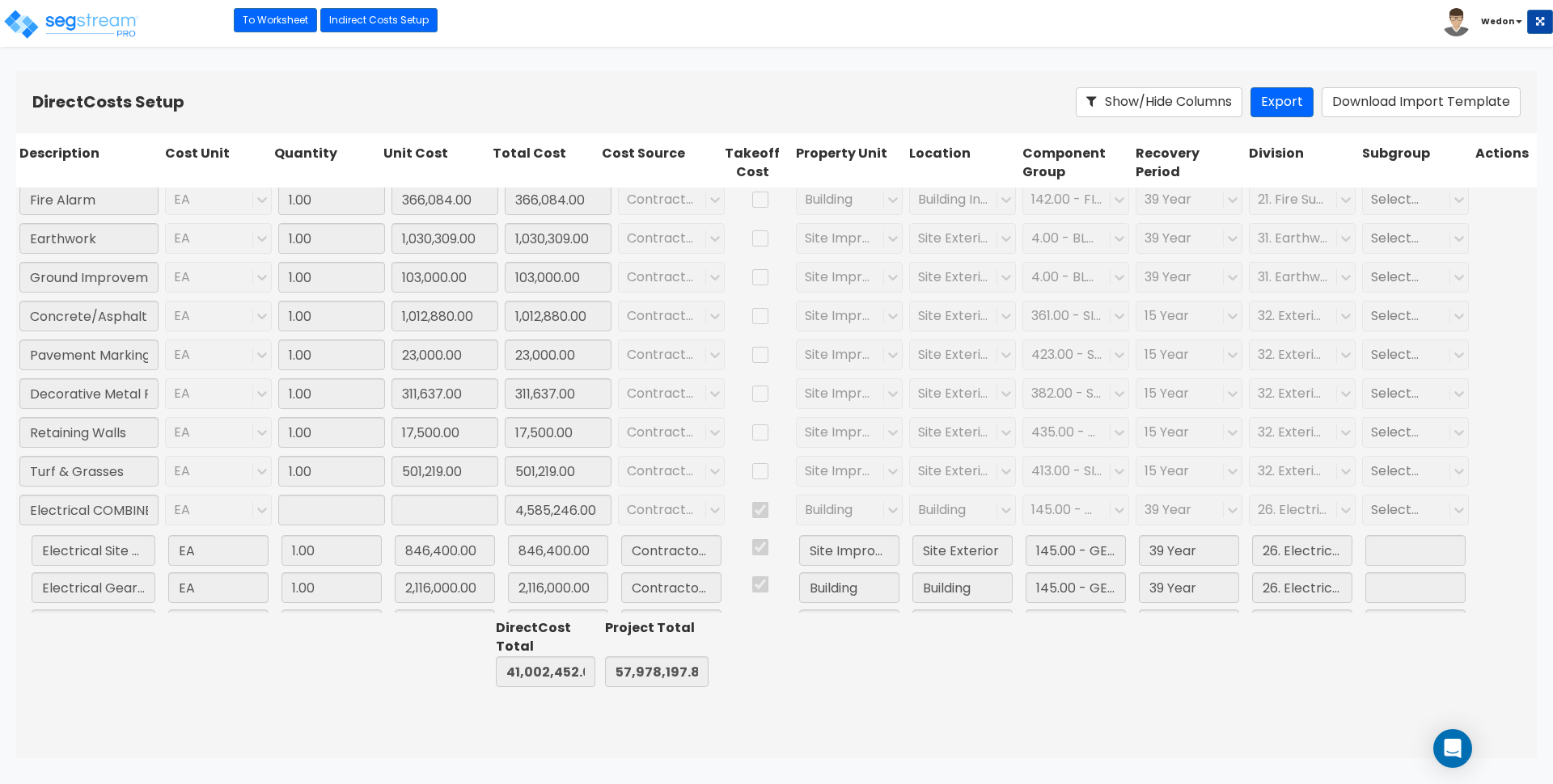
type input "3,406,800.00"
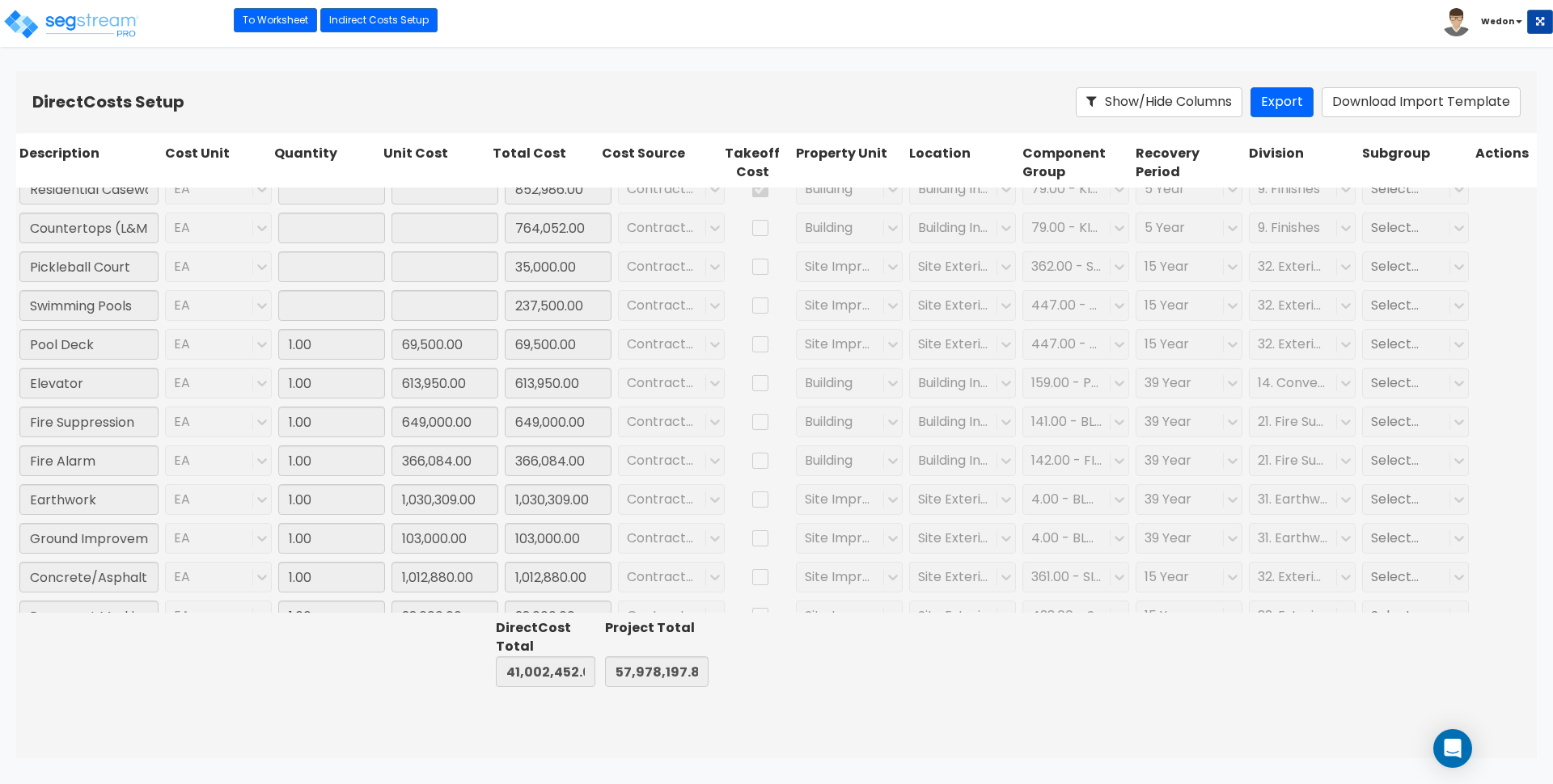
type input "1.00"
type input "1,226,419.00"
type input "1.00"
type input "90,600.00"
type input "1.00"
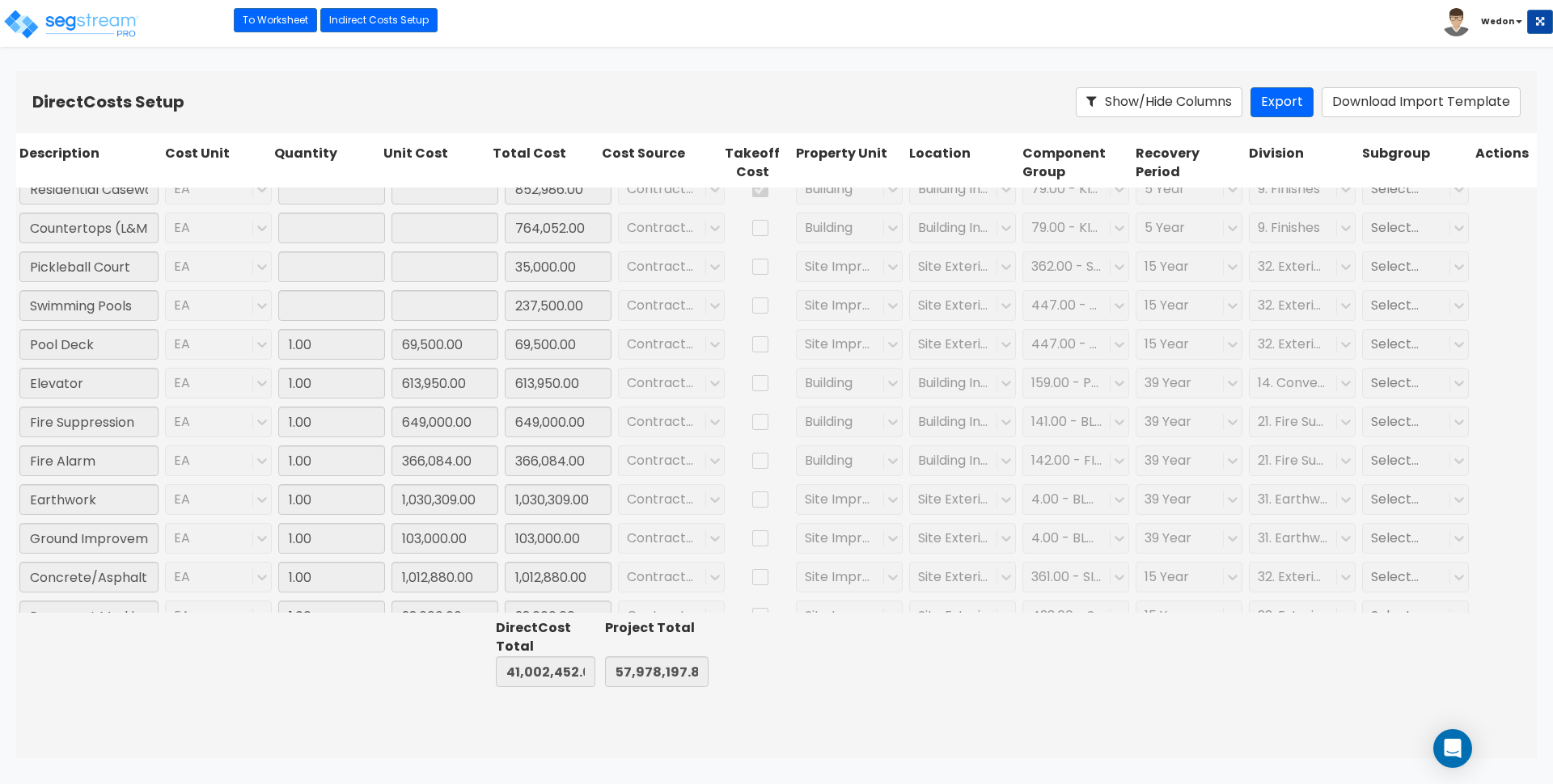
type input "852,986.00"
type input "1.00"
type input "764,052.00"
type input "1.00"
type input "35,000.00"
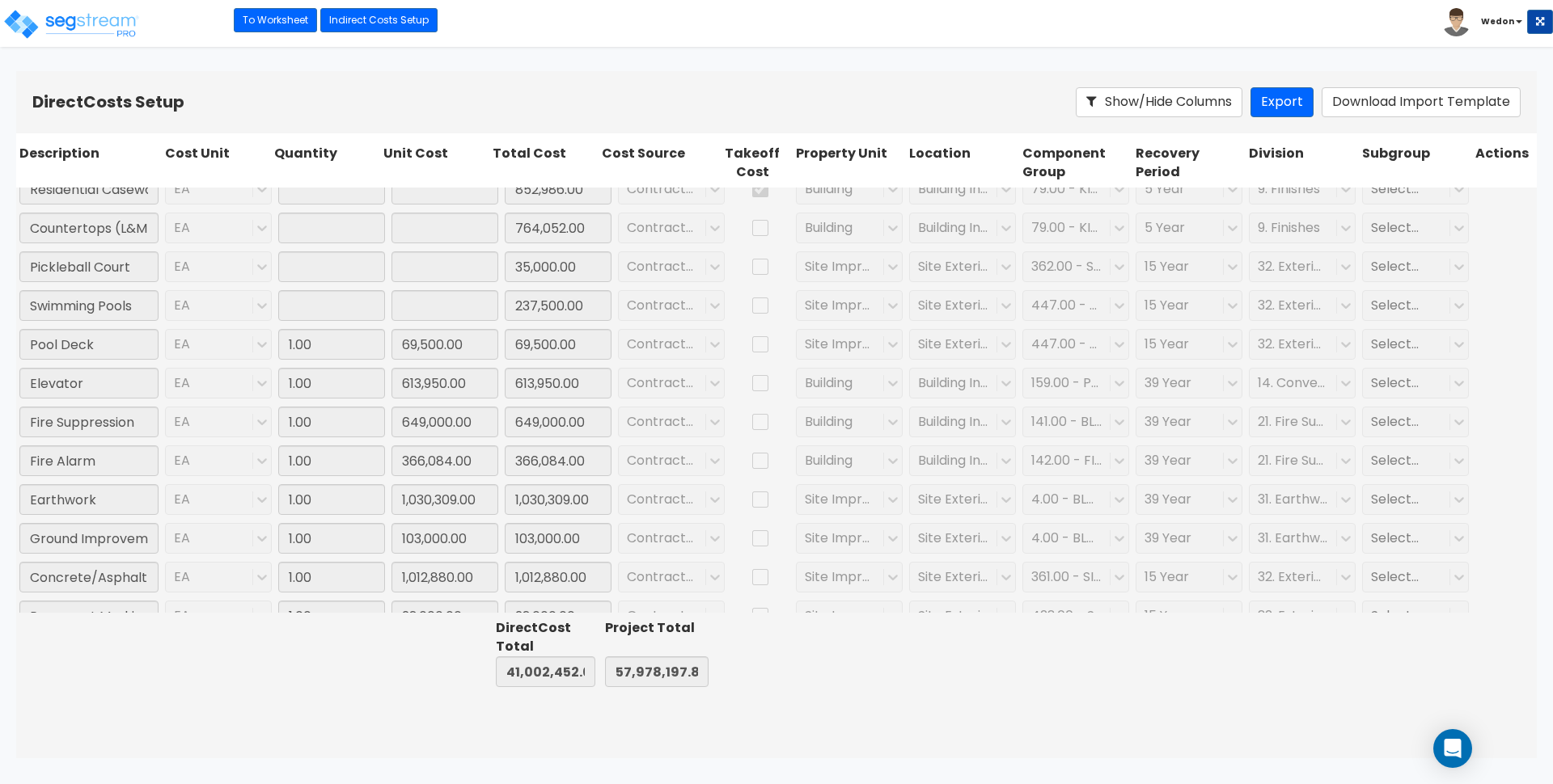
type input "1.00"
type input "237,500.00"
type input "1.00"
type input "580,220.00"
type input "1.00"
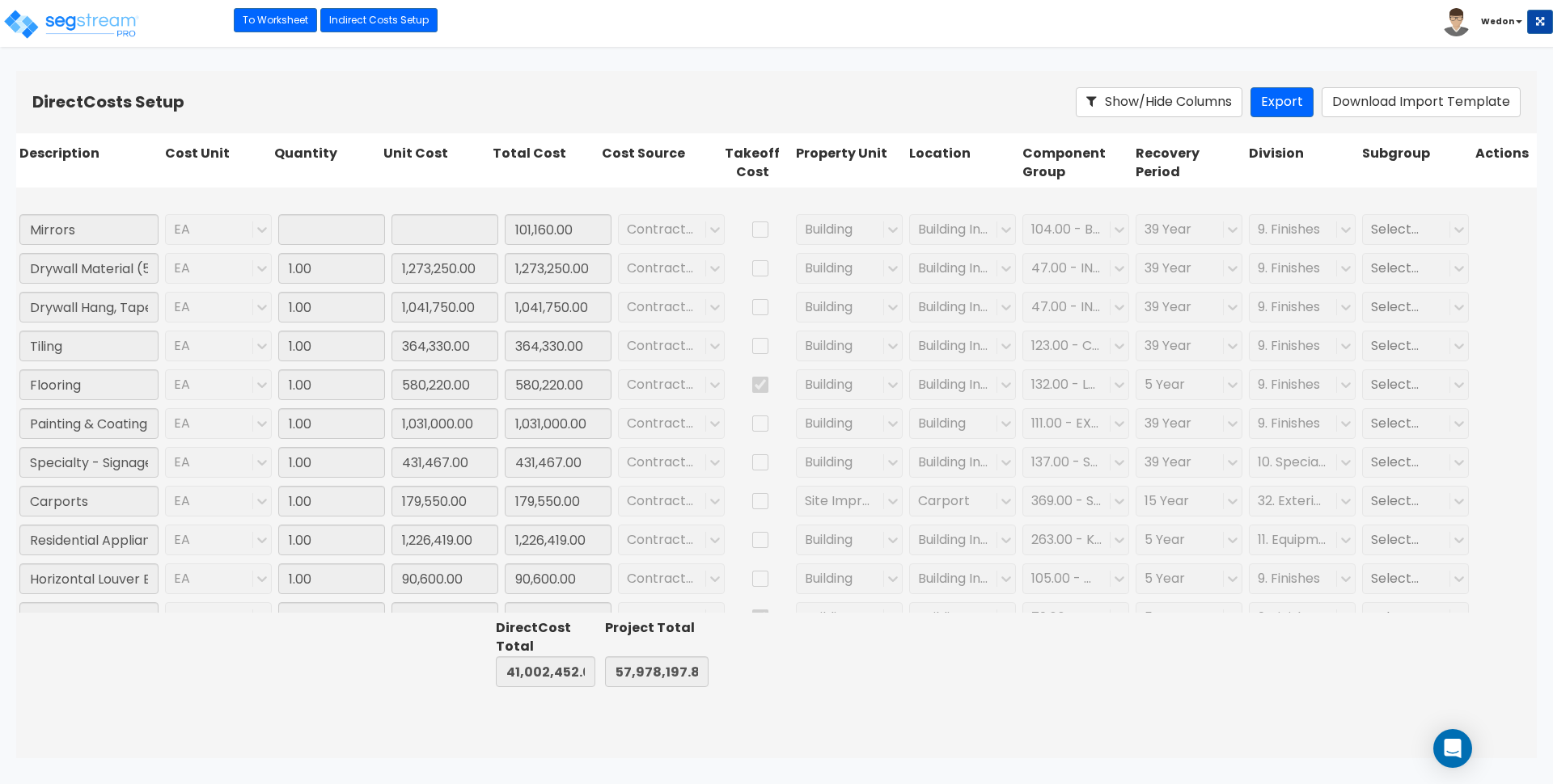
type input "101,160.00"
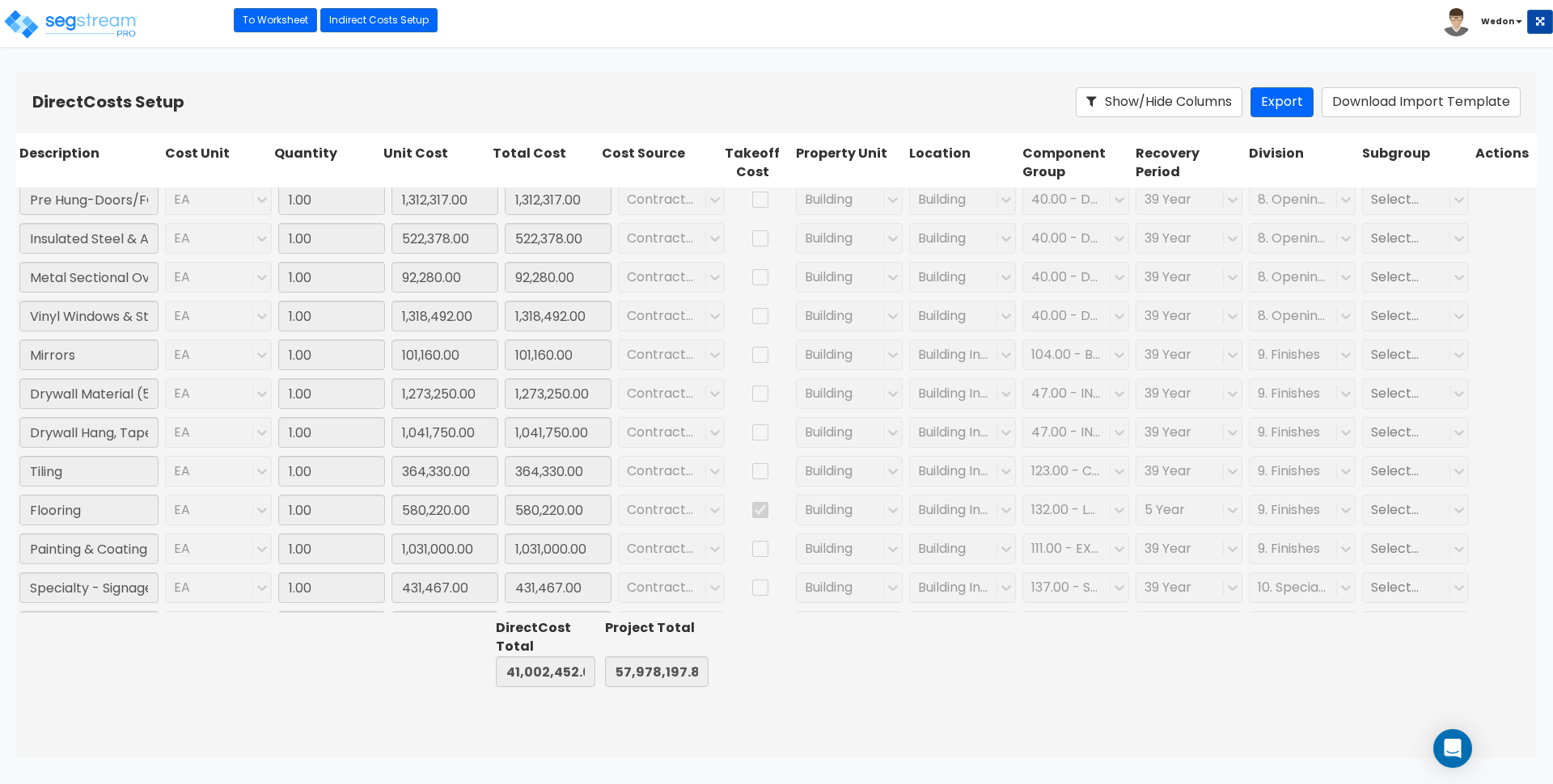
type input "1.00"
type input "1,098,976.00"
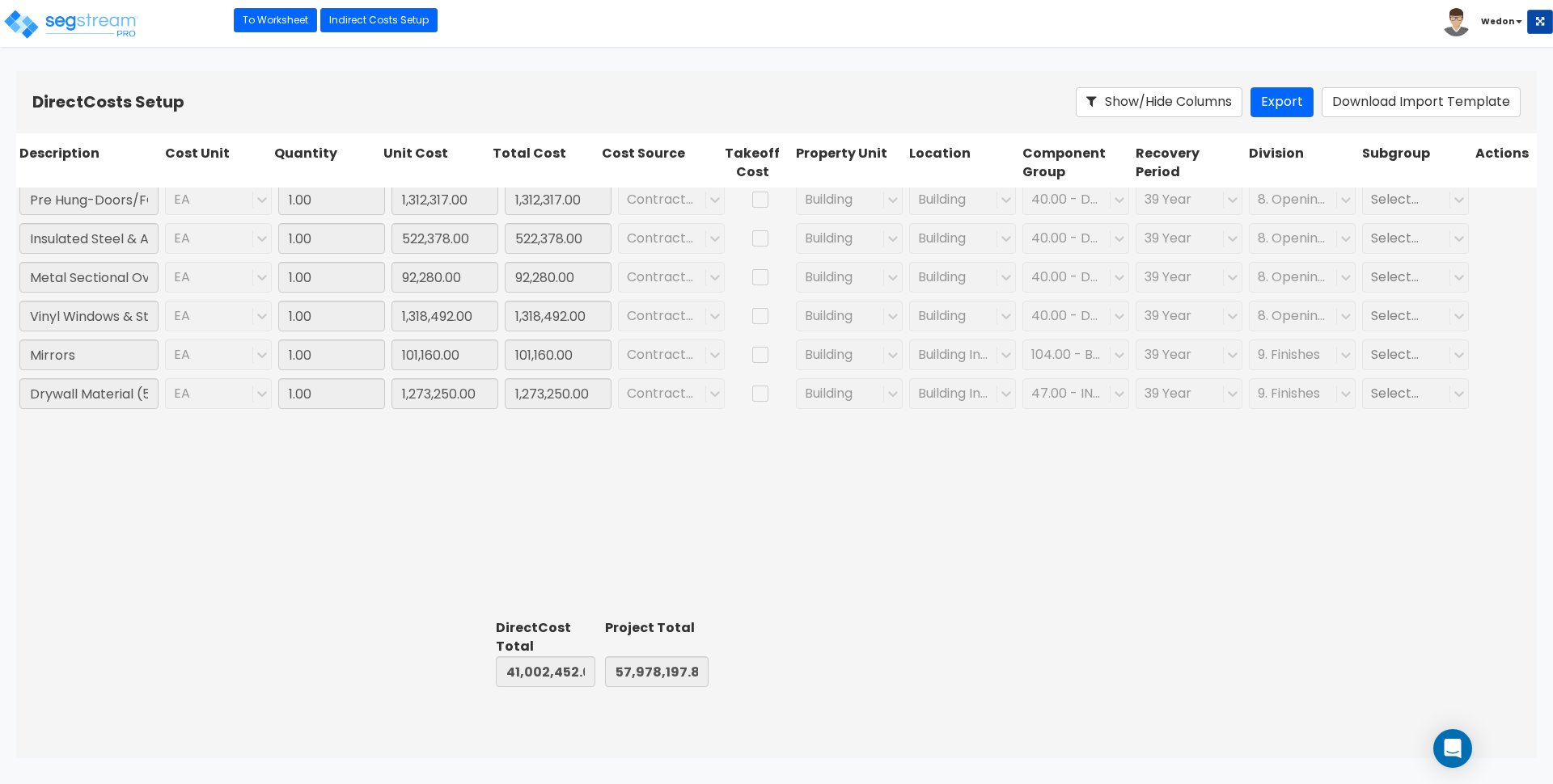
scroll to position [0, 0]
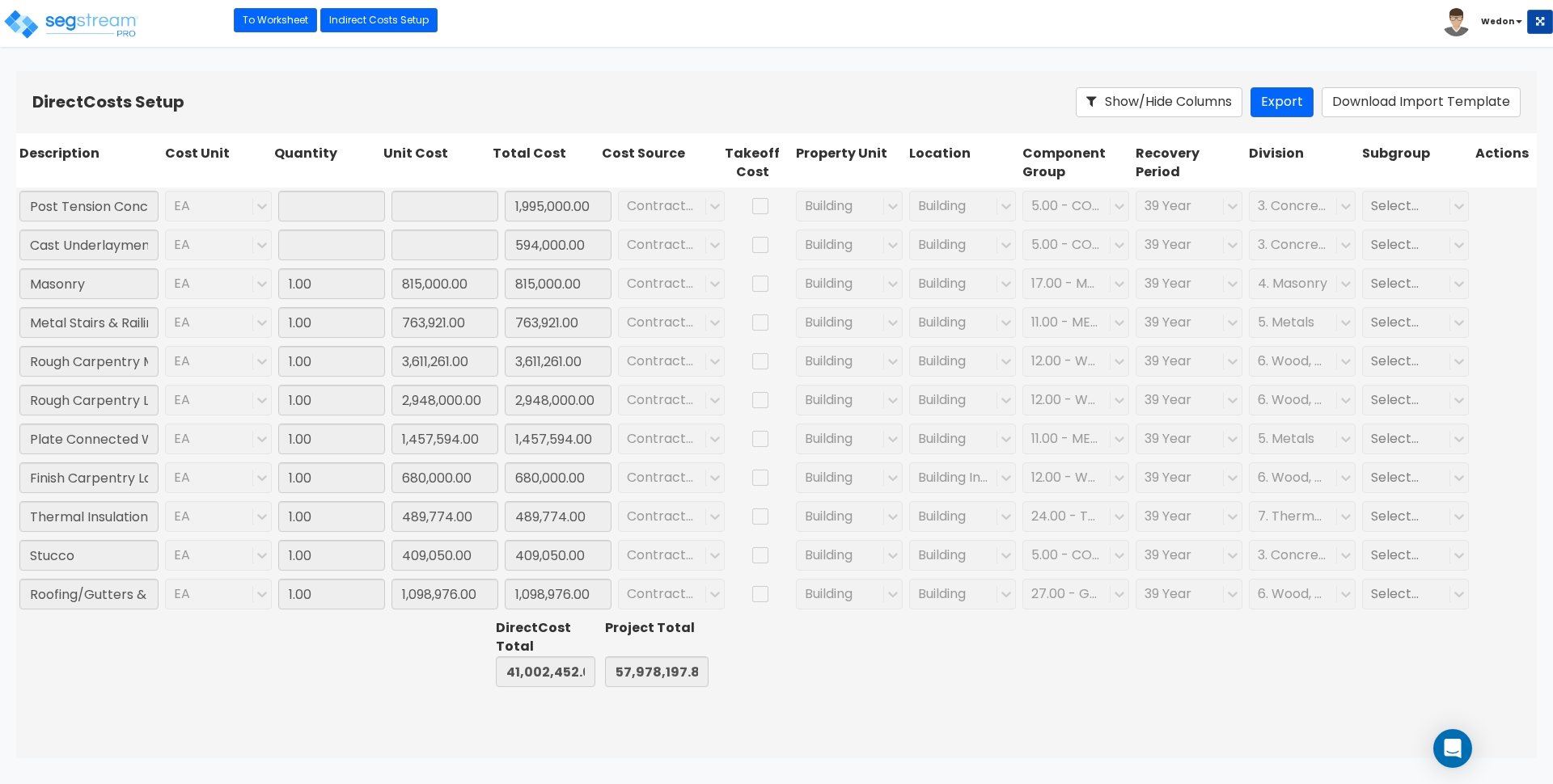
type input "1.00"
type input "1,995,000.00"
type input "1.00"
type input "594,000.00"
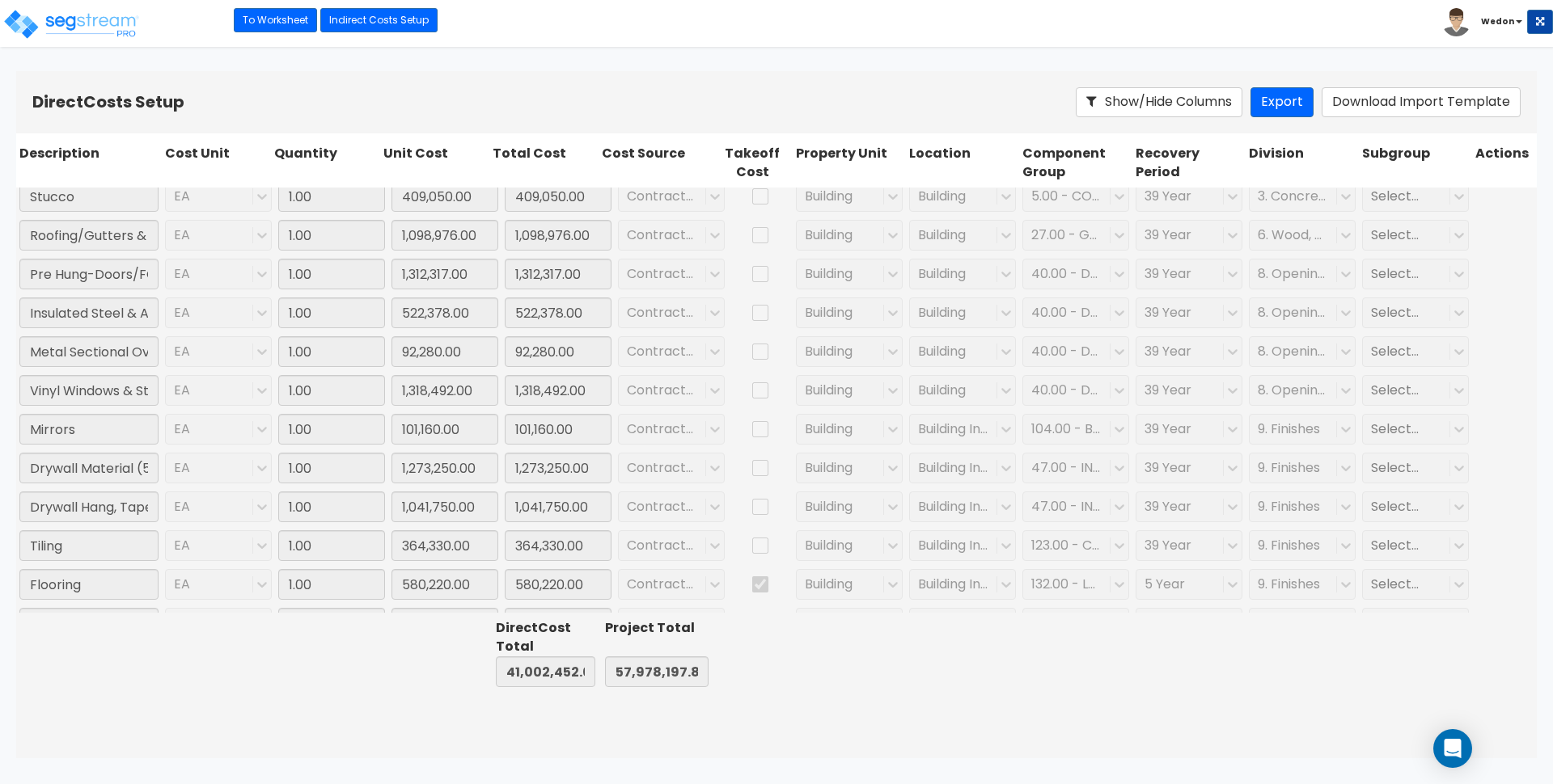
type input "1.00"
type input "90,600.00"
type input "1.00"
type input "764,052.00"
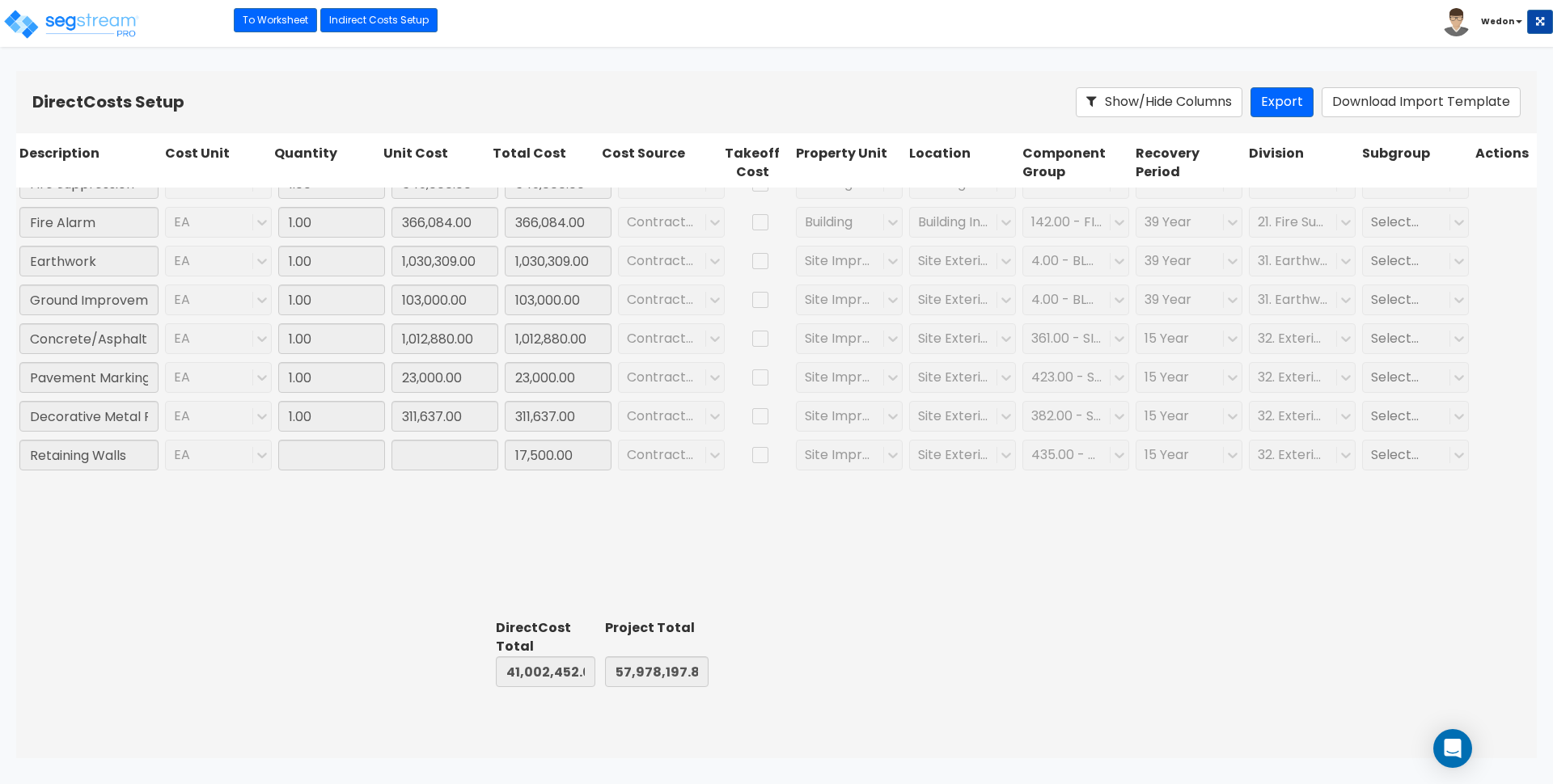
type input "1.00"
type input "17,500.00"
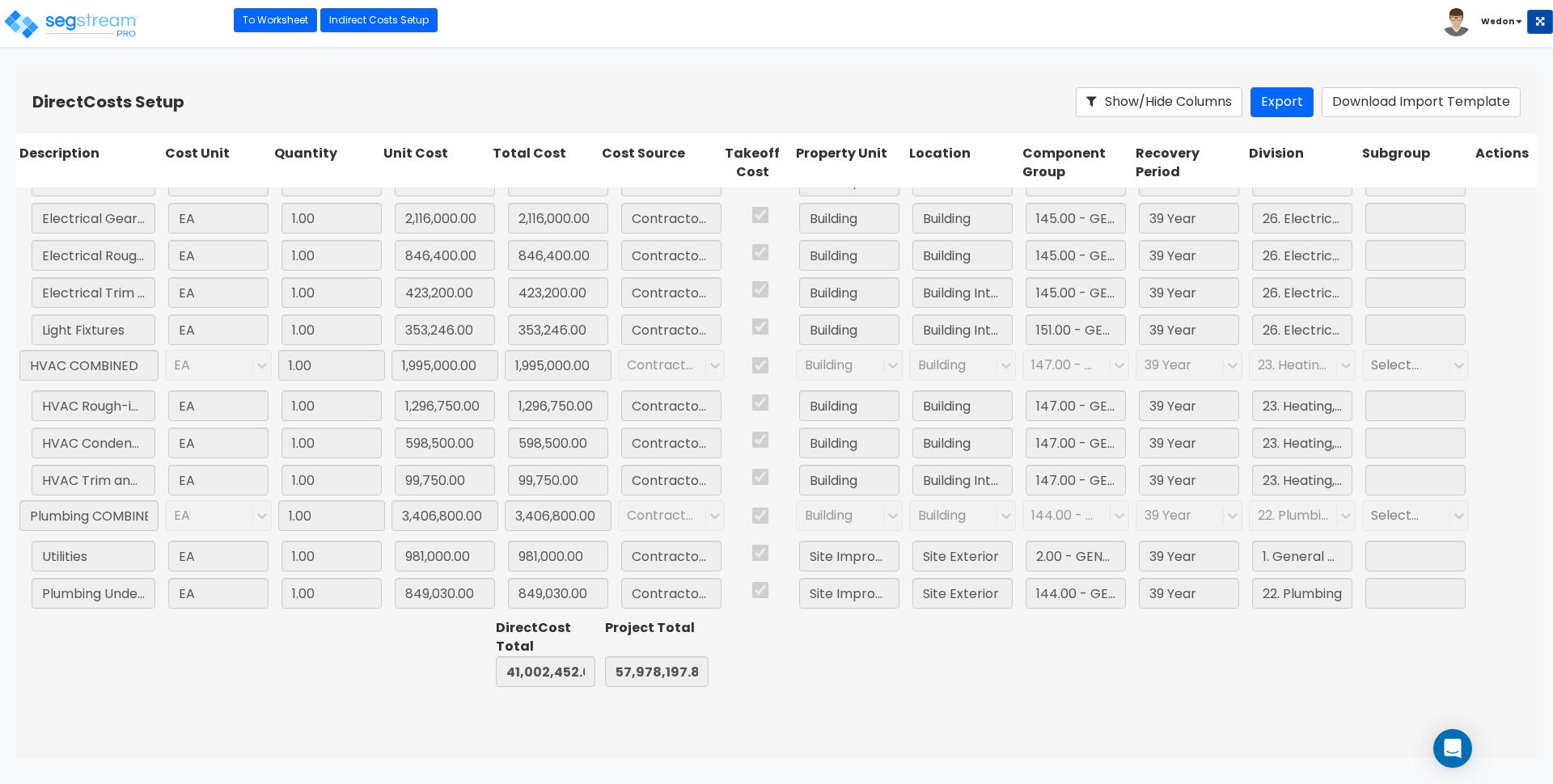
scroll to position [1695, 0]
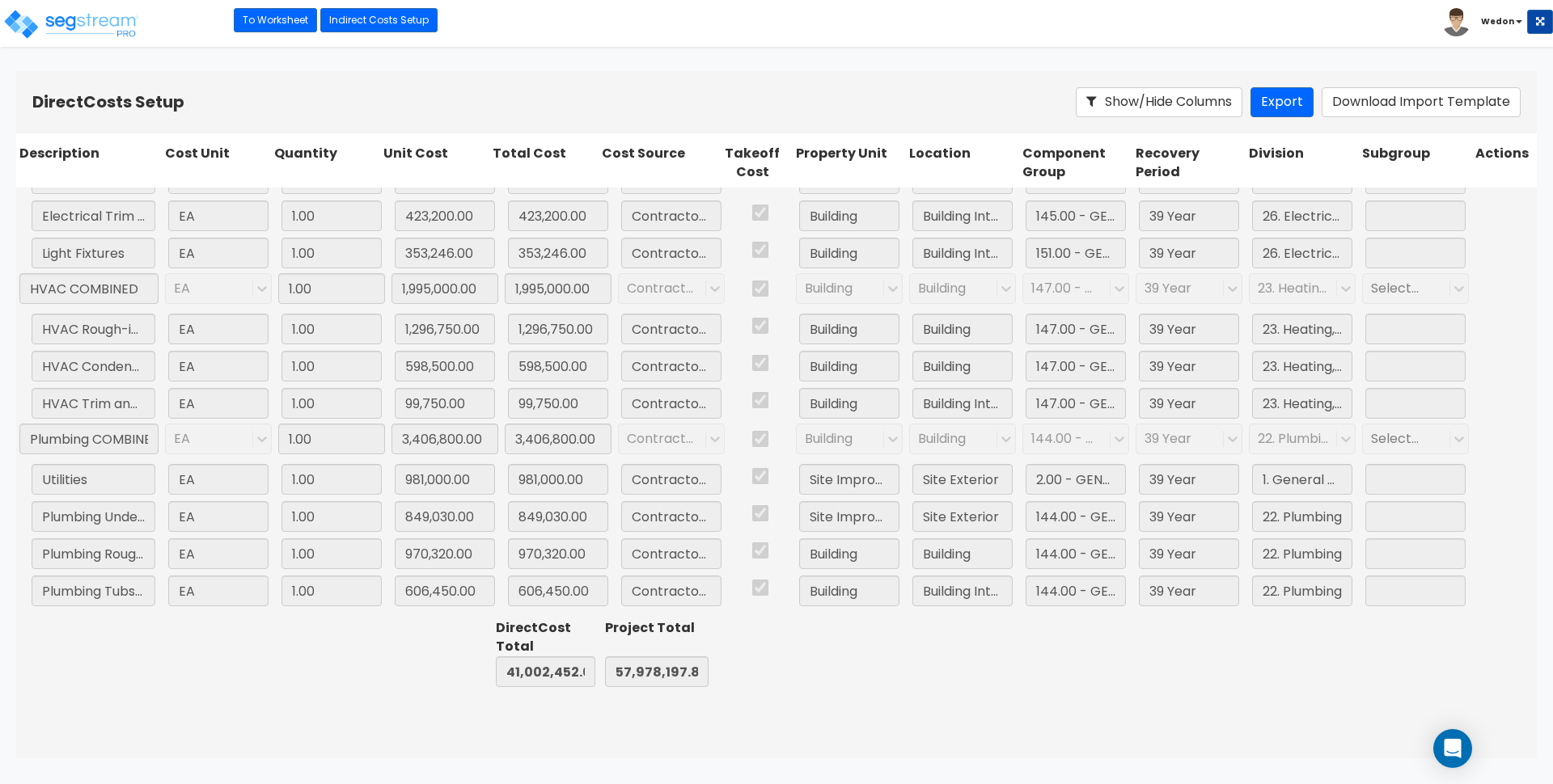
type input "1.00"
type input "17,500.00"
